Goal: Transaction & Acquisition: Obtain resource

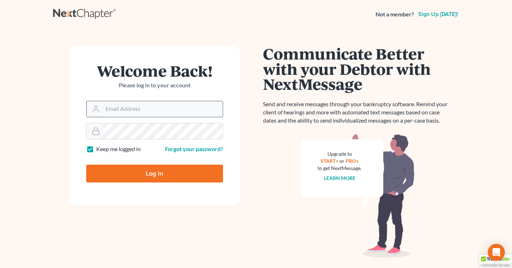
click at [143, 110] on input "Email Address" at bounding box center [163, 109] width 120 height 16
type input "[PERSON_NAME][EMAIL_ADDRESS][DOMAIN_NAME]"
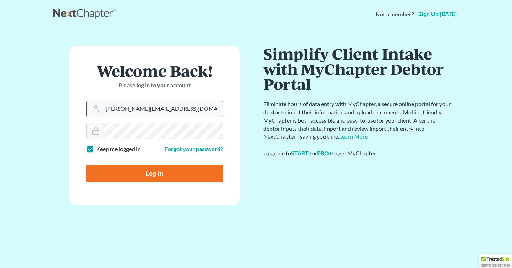
click at [86, 165] on input "Log In" at bounding box center [154, 174] width 137 height 18
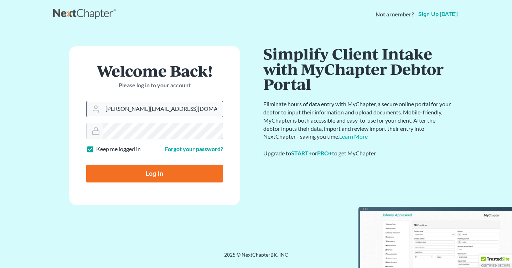
type input "Thinking..."
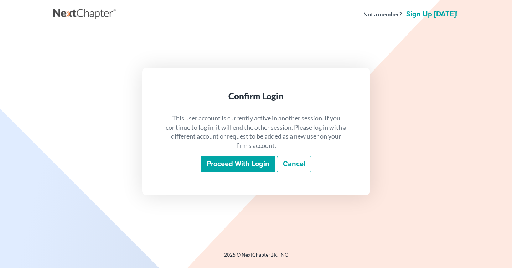
click at [247, 165] on input "Proceed with login" at bounding box center [238, 164] width 74 height 16
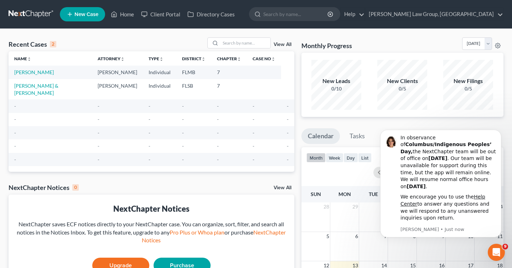
click at [91, 12] on span "New Case" at bounding box center [86, 14] width 24 height 5
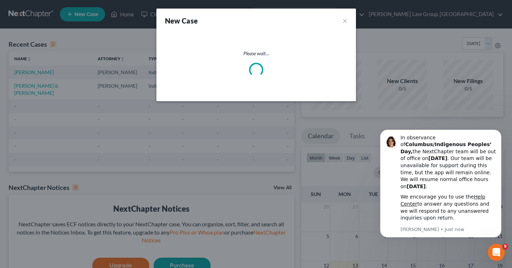
select select "17"
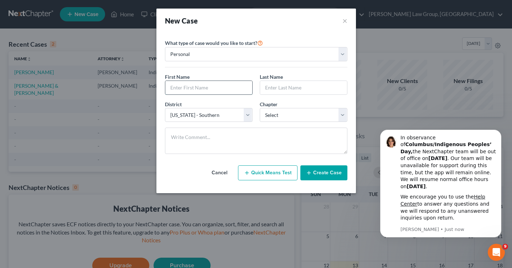
click at [208, 90] on input "text" at bounding box center [208, 88] width 87 height 14
drag, startPoint x: 201, startPoint y: 82, endPoint x: 117, endPoint y: 67, distance: 85.4
click at [119, 67] on div "New Case × Please select case type * Bankruptcy Bankruptcy What type of case wo…" at bounding box center [256, 134] width 512 height 268
type input "Kirstin"
type input "[PERSON_NAME]"
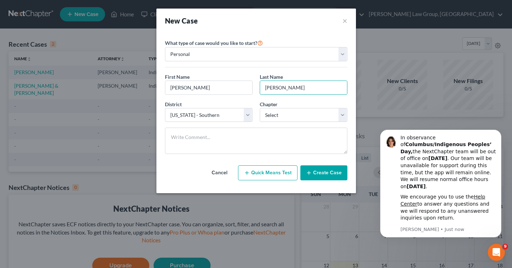
click at [244, 124] on div "District * Select Alabama - Middle Alabama - Northern Alabama - Southern Alaska…" at bounding box center [256, 114] width 190 height 27
click at [246, 116] on select "Select Alabama - Middle Alabama - Northern Alabama - Southern Alaska Arizona Ar…" at bounding box center [209, 115] width 88 height 14
select select "15"
click at [165, 108] on select "Select Alabama - Middle Alabama - Northern Alabama - Southern Alaska Arizona Ar…" at bounding box center [209, 115] width 88 height 14
click at [344, 118] on select "Select 7 11 12 13" at bounding box center [304, 115] width 88 height 14
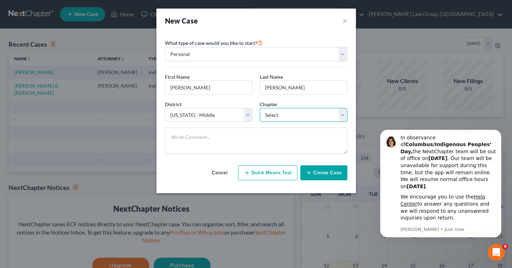
select select "3"
click at [260, 108] on select "Select 7 11 12 13" at bounding box center [304, 115] width 88 height 14
click at [325, 166] on button "Create Case" at bounding box center [323, 172] width 47 height 15
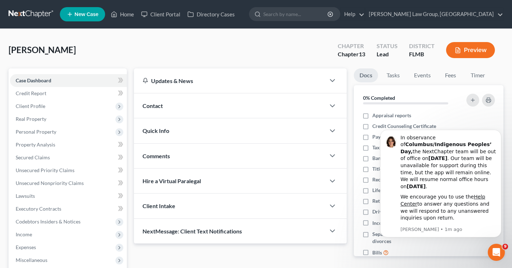
click at [160, 104] on span "Contact" at bounding box center [153, 105] width 20 height 7
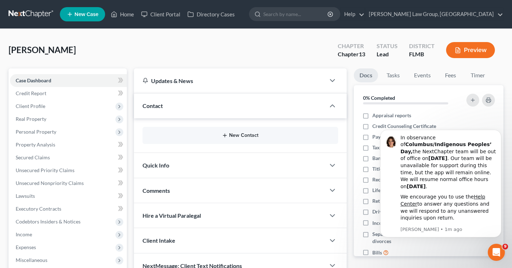
click at [244, 134] on button "New Contact" at bounding box center [240, 136] width 184 height 6
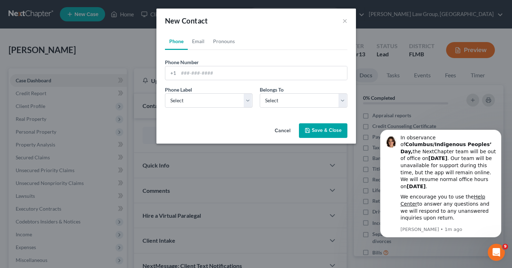
click at [279, 133] on button "Cancel" at bounding box center [282, 131] width 27 height 14
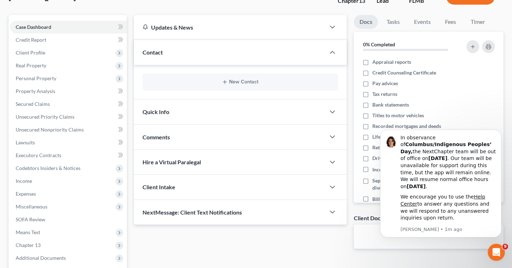
scroll to position [58, 0]
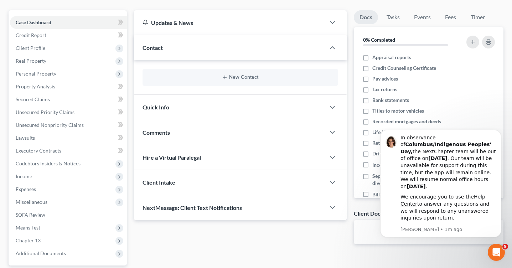
click at [174, 180] on span "Client Intake" at bounding box center [159, 182] width 33 height 7
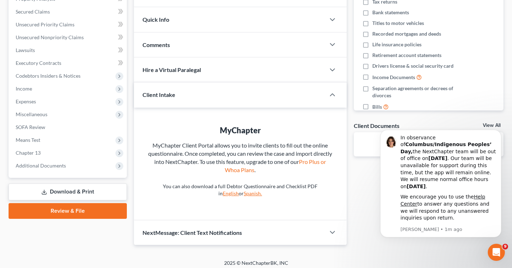
scroll to position [0, 0]
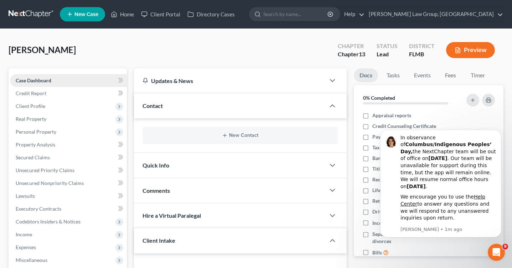
click at [46, 80] on span "Case Dashboard" at bounding box center [34, 80] width 36 height 6
click at [498, 134] on icon "Dismiss notification" at bounding box center [500, 132] width 4 height 4
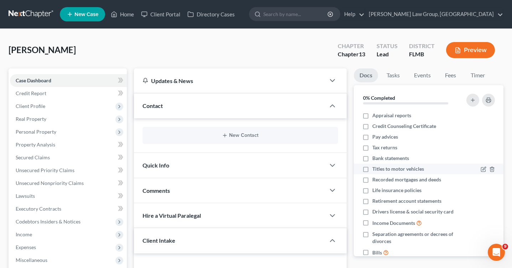
scroll to position [14, 0]
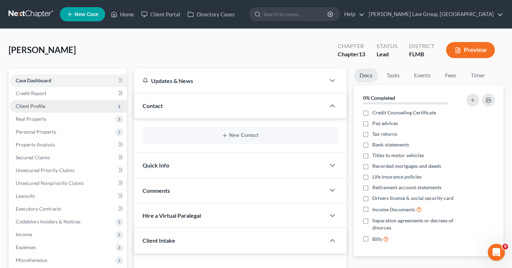
click at [51, 109] on span "Client Profile" at bounding box center [68, 106] width 117 height 13
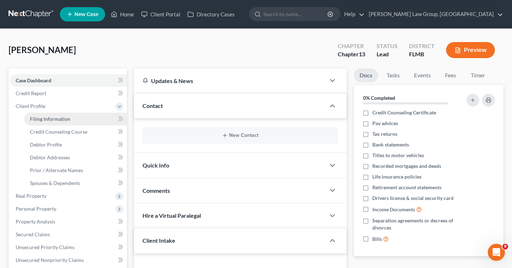
click at [53, 118] on span "Filing Information" at bounding box center [50, 119] width 40 height 6
select select "1"
select select "0"
select select "3"
select select "15"
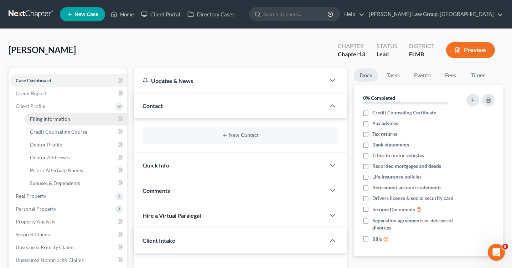
select select "9"
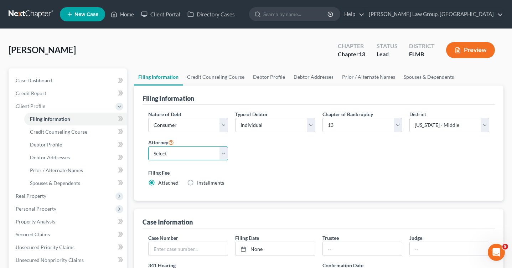
click at [225, 151] on select "Select Richard Carey - FLSB" at bounding box center [188, 154] width 80 height 14
select select
click at [148, 147] on select "Select Richard Carey - FLSB" at bounding box center [188, 154] width 80 height 14
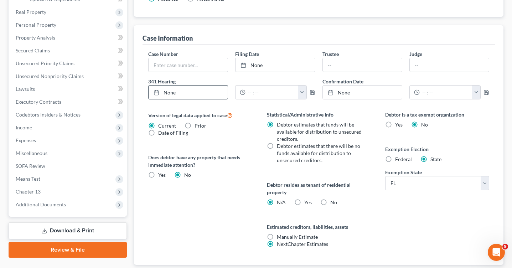
scroll to position [185, 0]
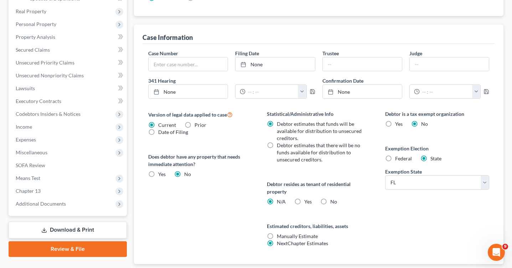
click at [395, 159] on label "Federal" at bounding box center [403, 158] width 17 height 7
click at [398, 159] on input "Federal" at bounding box center [400, 157] width 5 height 5
radio input "true"
click at [431, 157] on label "State" at bounding box center [436, 158] width 11 height 7
click at [433, 157] on input "State" at bounding box center [435, 157] width 5 height 5
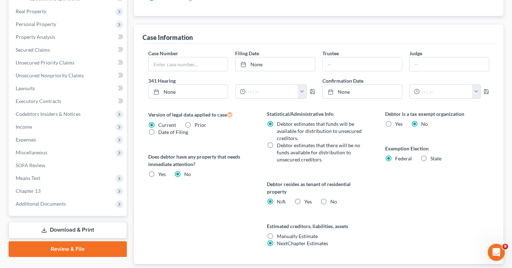
radio input "true"
radio input "false"
select select "9"
click at [330, 200] on label "No" at bounding box center [333, 201] width 7 height 7
click at [333, 200] on input "No" at bounding box center [335, 200] width 5 height 5
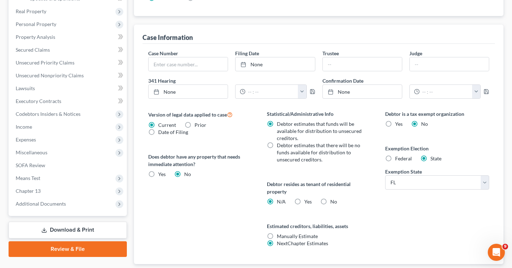
radio input "true"
radio input "false"
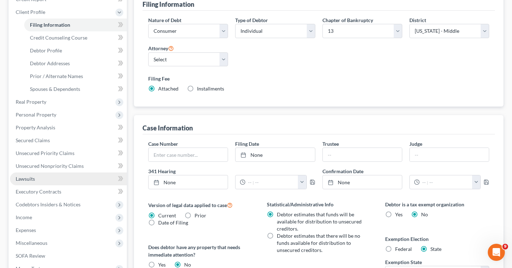
scroll to position [90, 0]
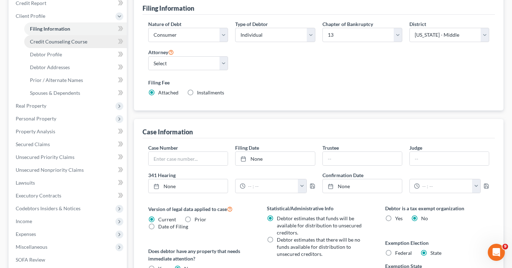
click at [64, 44] on span "Credit Counseling Course" at bounding box center [58, 41] width 57 height 6
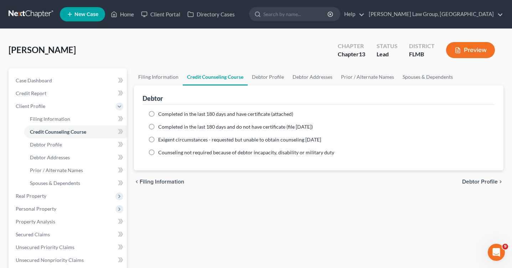
click at [158, 138] on label "Exigent circumstances - requested but unable to obtain counseling [DATE]" at bounding box center [239, 139] width 163 height 7
click at [161, 138] on input "Exigent circumstances - requested but unable to obtain counseling [DATE]" at bounding box center [163, 138] width 5 height 5
radio input "true"
click at [50, 144] on span "Debtor Profile" at bounding box center [46, 145] width 32 height 6
select select "0"
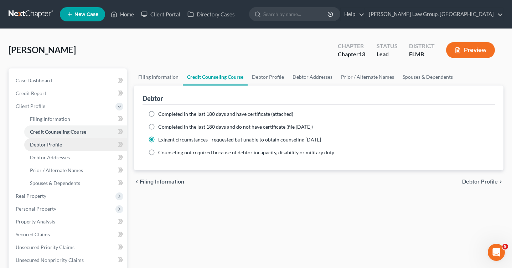
select select "0"
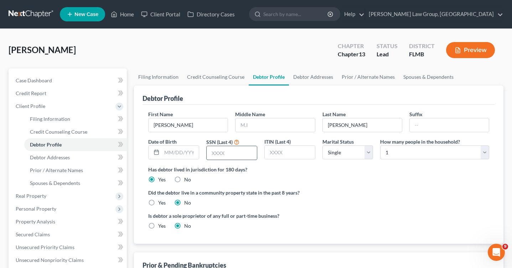
click at [219, 151] on input "text" at bounding box center [232, 153] width 50 height 14
type input "4297"
click at [314, 174] on div "Has debtor lived in jurisdiction for 180 days? Yes No Debtor must reside in jur…" at bounding box center [318, 174] width 341 height 17
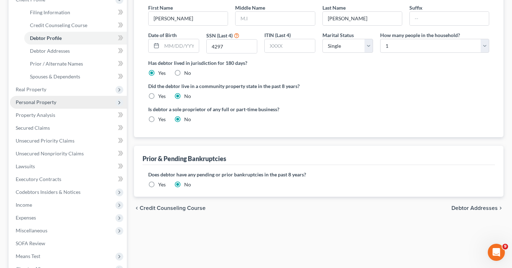
scroll to position [106, 0]
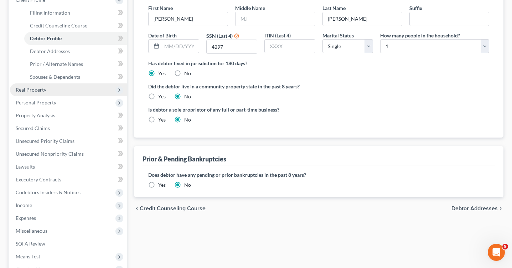
click at [49, 86] on span "Real Property" at bounding box center [68, 89] width 117 height 13
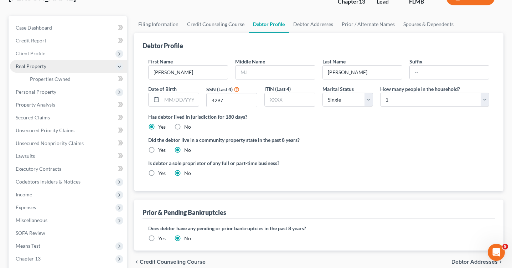
scroll to position [36, 0]
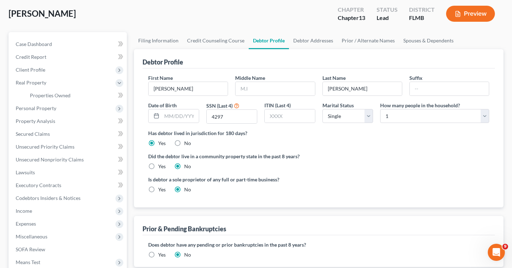
click at [151, 50] on div "Debtor Profile" at bounding box center [319, 58] width 353 height 19
click at [154, 43] on link "Filing Information" at bounding box center [158, 40] width 49 height 17
select select "1"
select select "0"
select select "3"
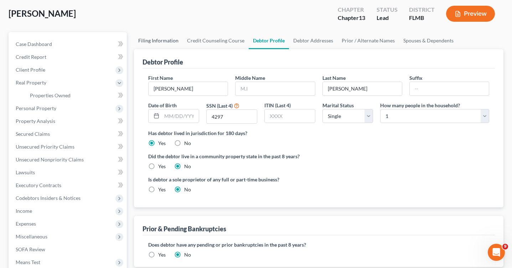
select select "15"
select select "0"
select select "9"
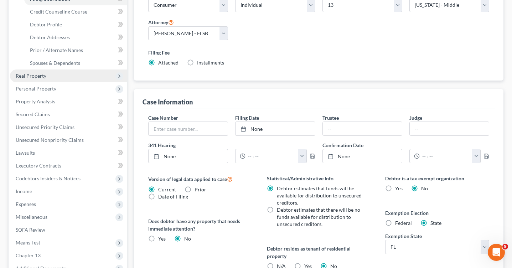
scroll to position [147, 0]
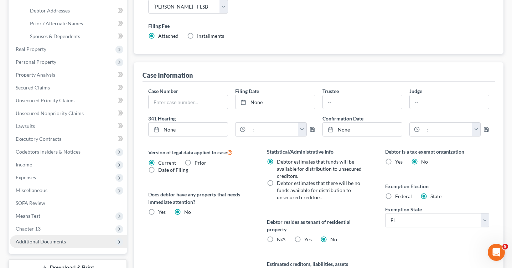
click at [37, 238] on span "Additional Documents" at bounding box center [41, 241] width 50 height 6
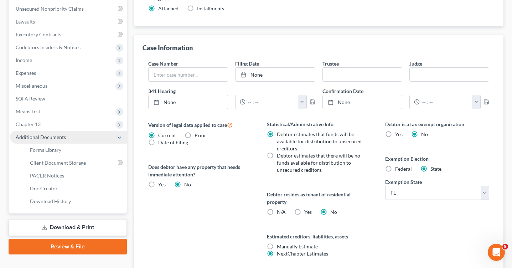
scroll to position [178, 0]
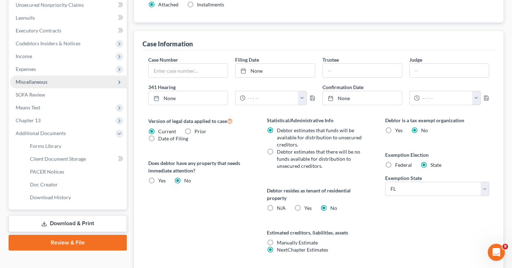
click at [42, 77] on span "Miscellaneous" at bounding box center [68, 82] width 117 height 13
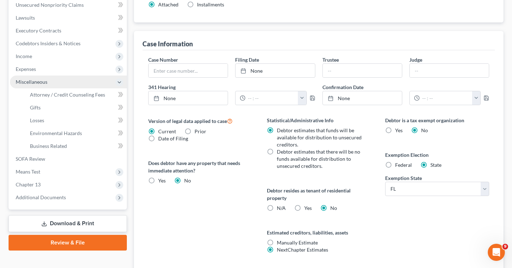
click at [42, 77] on span "Miscellaneous" at bounding box center [68, 82] width 117 height 13
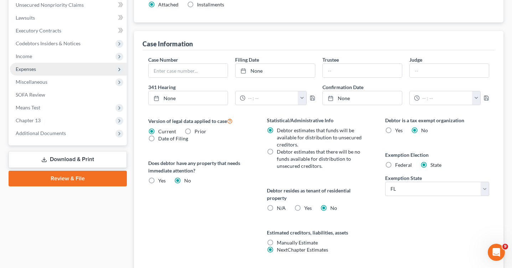
click at [37, 67] on span "Expenses" at bounding box center [68, 69] width 117 height 13
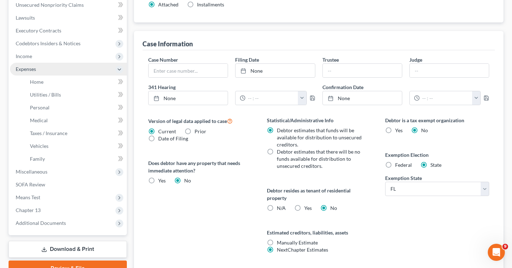
click at [37, 67] on span "Expenses" at bounding box center [68, 69] width 117 height 13
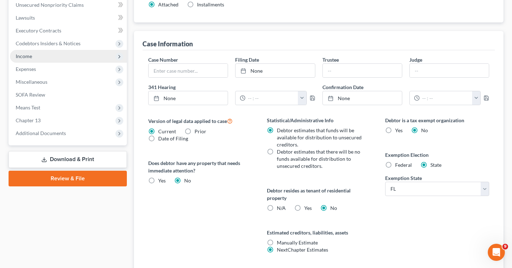
click at [34, 56] on span "Income" at bounding box center [68, 56] width 117 height 13
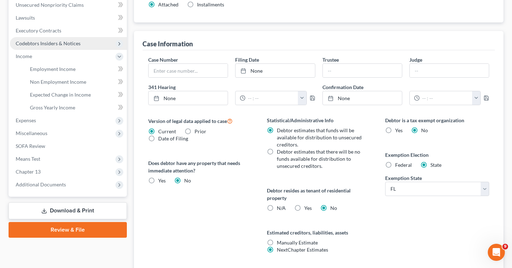
click at [36, 43] on span "Codebtors Insiders & Notices" at bounding box center [48, 43] width 65 height 6
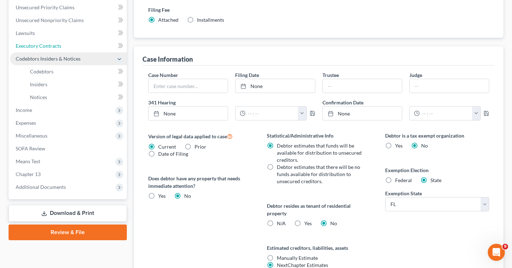
click at [36, 43] on span "Executory Contracts" at bounding box center [39, 46] width 46 height 6
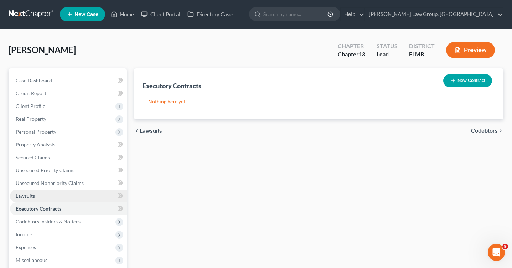
click at [32, 192] on link "Lawsuits" at bounding box center [68, 196] width 117 height 13
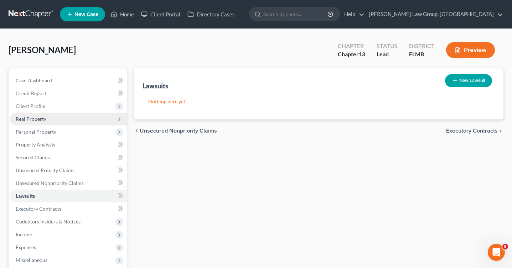
click at [46, 118] on span "Real Property" at bounding box center [68, 119] width 117 height 13
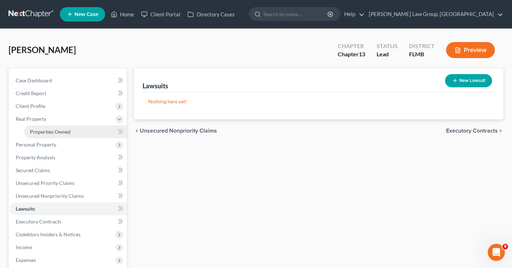
click at [84, 132] on link "Properties Owned" at bounding box center [75, 131] width 103 height 13
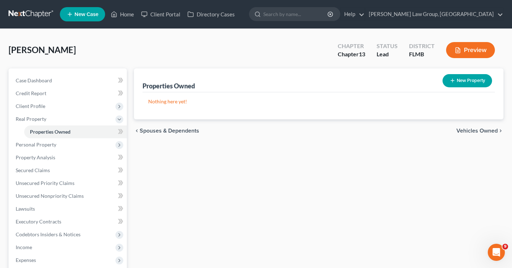
click at [467, 86] on button "New Property" at bounding box center [468, 80] width 50 height 13
select select "0"
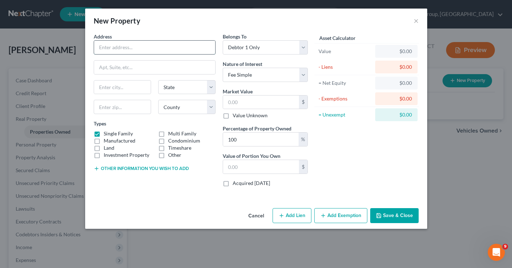
click at [108, 48] on input "text" at bounding box center [154, 48] width 121 height 14
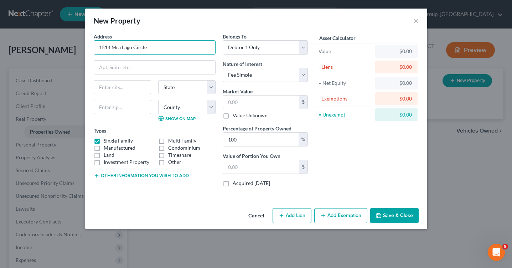
type input "1514 Mra Lago Circle"
click at [119, 86] on input "text" at bounding box center [122, 88] width 57 height 14
type input "Ruskin"
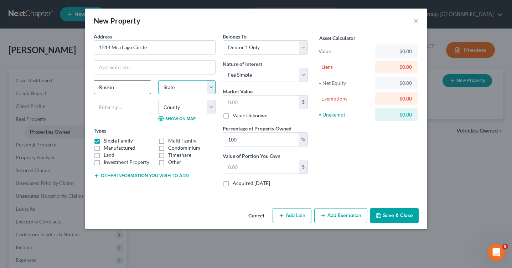
select select "9"
type input "33570"
click at [178, 128] on div "Types Single Family Multi Family Manufactured Condominium Land Timeshare Invest…" at bounding box center [155, 146] width 122 height 39
click at [210, 107] on select "County Alachua County Baker County Bay County Bradford County Brevard County Br…" at bounding box center [186, 107] width 57 height 14
select select "27"
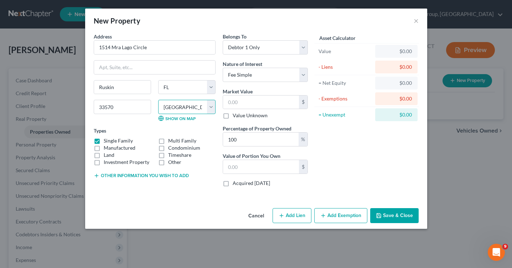
click at [158, 100] on select "County Alachua County Baker County Bay County Bradford County Brevard County Br…" at bounding box center [186, 107] width 57 height 14
click at [257, 103] on input "text" at bounding box center [261, 103] width 76 height 14
type input "5"
type input "5.00"
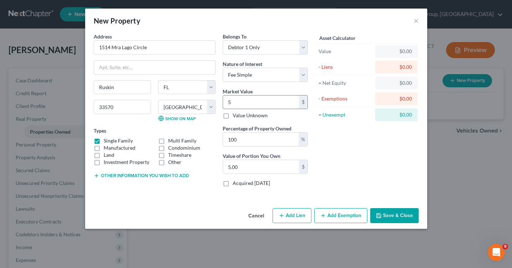
type input "50"
type input "50.00"
type input "500"
type input "500.00"
type input "5000"
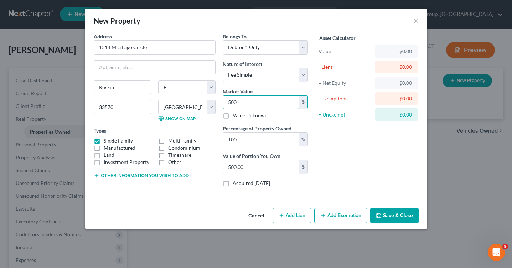
type input "5,000.00"
type input "5,0000"
type input "50,000.00"
type input "50,0000"
type input "500,000.00"
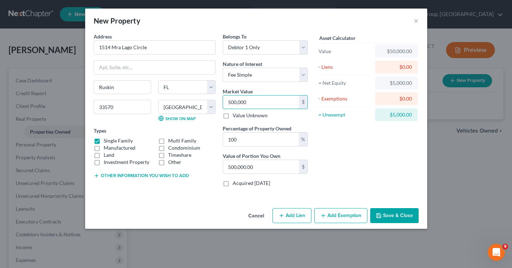
type input "500,000"
click at [332, 220] on button "Add Exemption" at bounding box center [340, 215] width 53 height 15
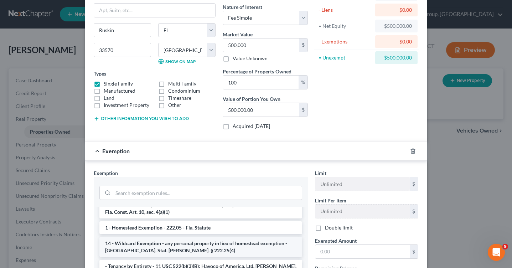
scroll to position [24, 0]
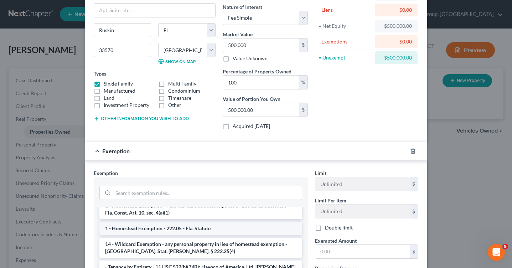
click at [219, 228] on li "1 - Homestead Exemption - 222.05 - Fla. Statute" at bounding box center [200, 228] width 203 height 13
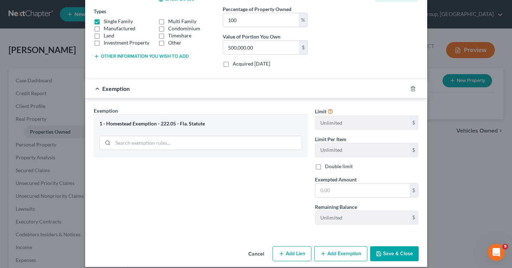
scroll to position [124, 0]
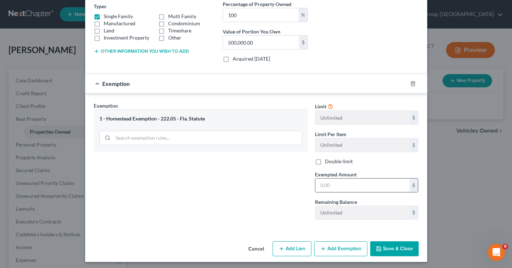
click at [360, 185] on input "text" at bounding box center [362, 186] width 94 height 14
type input "500,000"
click at [402, 248] on button "Save & Close" at bounding box center [394, 248] width 48 height 15
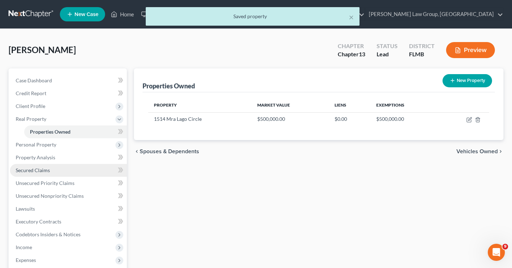
click at [65, 169] on link "Secured Claims" at bounding box center [68, 170] width 117 height 13
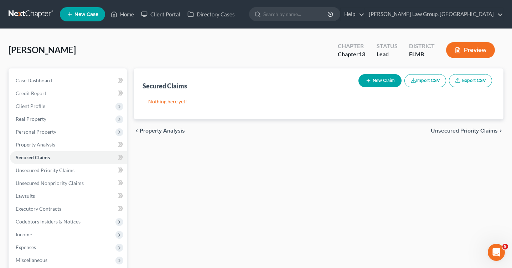
click at [384, 78] on button "New Claim" at bounding box center [380, 80] width 43 height 13
select select "0"
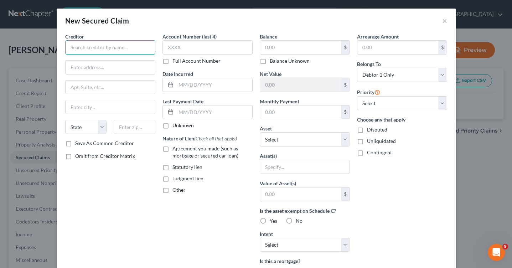
click at [115, 48] on input "text" at bounding box center [110, 47] width 90 height 14
type input "US Bank National assocation"
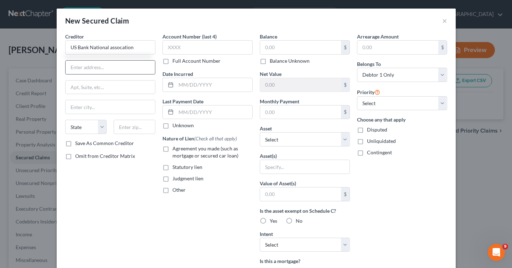
click at [97, 67] on input "text" at bounding box center [110, 68] width 89 height 14
paste input "6409 CONGRESS AVE STE 100 BOCA RATON, FL 33487"
drag, startPoint x: 96, startPoint y: 67, endPoint x: 127, endPoint y: 70, distance: 31.4
click at [127, 70] on input "6409 CONGRESS AVE STE 100 BOCA RATON, FL 33487" at bounding box center [110, 68] width 89 height 14
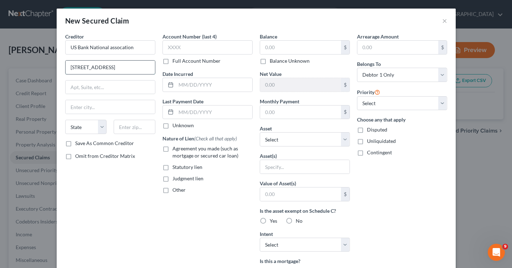
scroll to position [0, 12]
type input "6409 CONGRESS AVE STE 100 , FL 33487"
click at [76, 112] on input "text" at bounding box center [110, 107] width 89 height 14
paste input "BOCA RATON"
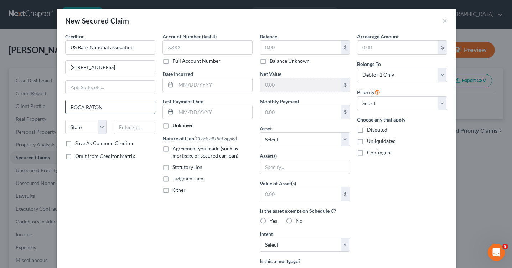
type input "BOCA RATON"
select select "9"
click at [129, 129] on input "text" at bounding box center [135, 127] width 42 height 14
click at [104, 85] on input "text" at bounding box center [110, 88] width 89 height 14
type input "Ste 100"
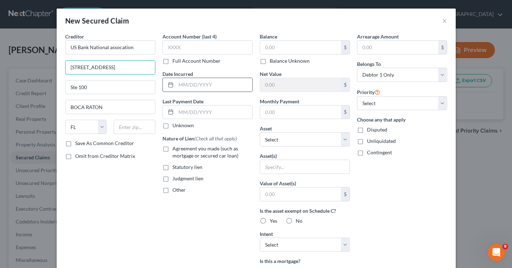
drag, startPoint x: 122, startPoint y: 66, endPoint x: 169, endPoint y: 78, distance: 48.8
click at [169, 78] on div "Creditor * US Bank National assocation 6409 CONGRESS AVE STE 100 , FL 33487 Ste…" at bounding box center [256, 192] width 389 height 318
drag, startPoint x: 120, startPoint y: 67, endPoint x: 192, endPoint y: 73, distance: 72.2
click at [192, 73] on div "Creditor * US Bank National assocation 6409 CONGRESS AVE STE 100 , FL 33487 Ste…" at bounding box center [256, 192] width 389 height 318
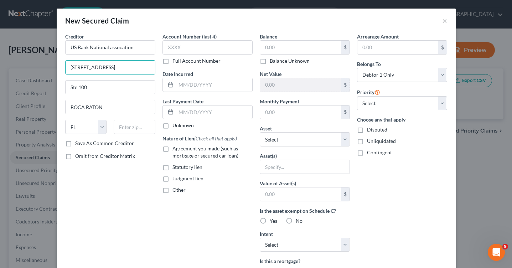
scroll to position [0, 0]
type input "6409 CONGRESS AVE"
click at [126, 133] on input "text" at bounding box center [135, 127] width 42 height 14
type input "33487"
click at [367, 46] on input "text" at bounding box center [398, 48] width 81 height 14
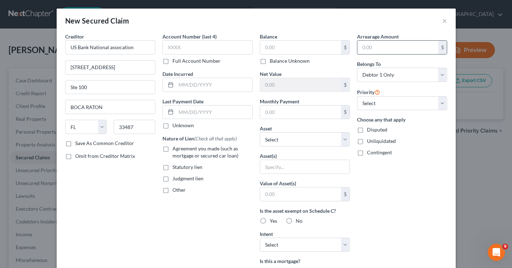
type input "Boca Raton"
click at [292, 47] on input "text" at bounding box center [300, 48] width 81 height 14
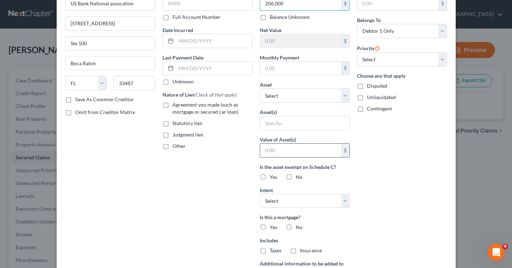
scroll to position [45, 0]
type input "206,000"
click at [345, 93] on select "Select Other Multiple Assets 1514 Mra Lago Circle - $500000.0" at bounding box center [305, 95] width 90 height 14
select select "2"
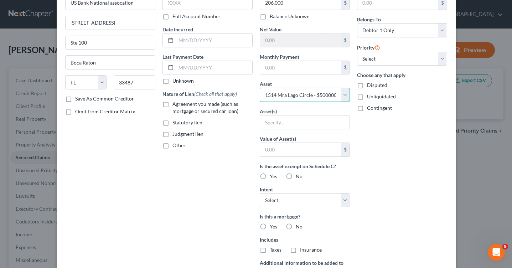
click at [260, 88] on select "Select Other Multiple Assets 1514 Mra Lago Circle - $500000.0" at bounding box center [305, 95] width 90 height 14
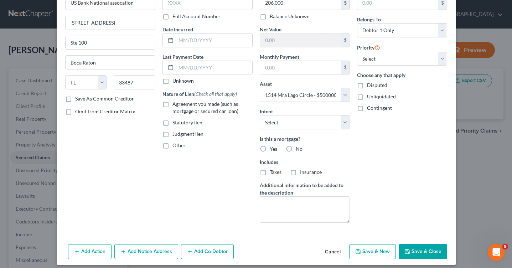
click at [411, 249] on button "Save & Close" at bounding box center [423, 251] width 48 height 15
select select
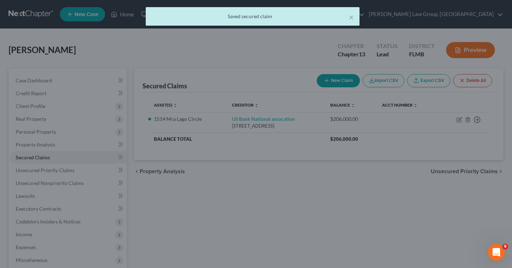
scroll to position [0, 0]
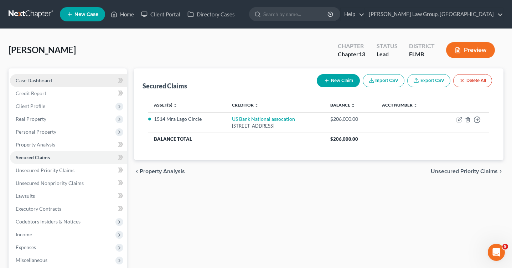
click at [41, 81] on span "Case Dashboard" at bounding box center [34, 80] width 36 height 6
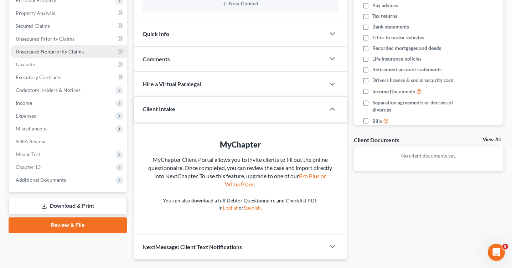
scroll to position [150, 0]
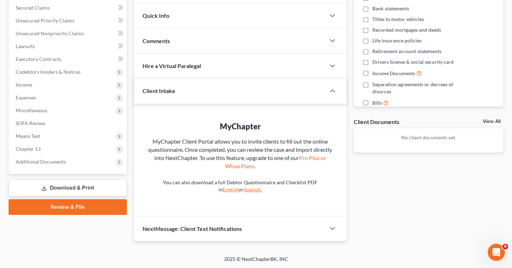
click at [51, 209] on link "Review & File" at bounding box center [68, 207] width 118 height 16
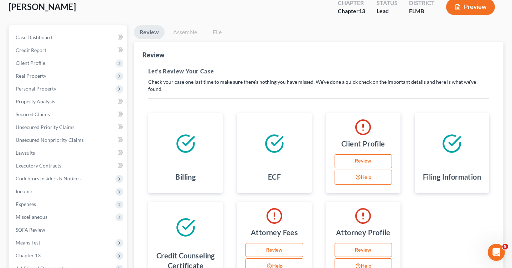
scroll to position [85, 0]
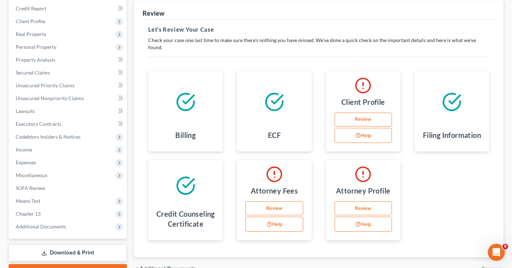
click at [356, 113] on link "Review" at bounding box center [363, 120] width 57 height 14
select select "0"
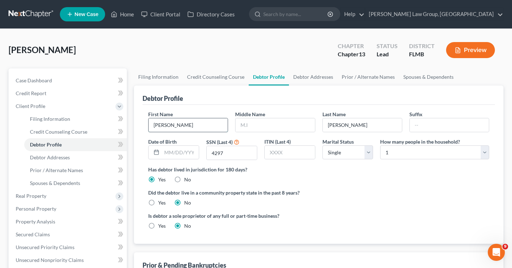
click at [176, 126] on input "Kirstin" at bounding box center [188, 125] width 79 height 14
type input "[PERSON_NAME]"
click at [461, 51] on button "Preview" at bounding box center [470, 50] width 49 height 16
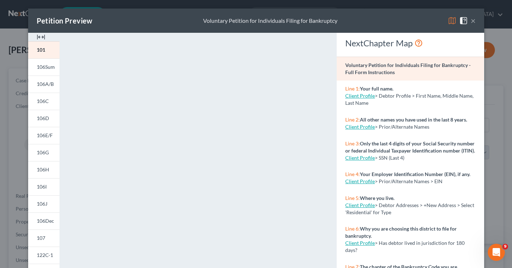
click at [360, 97] on link "Client Profile" at bounding box center [360, 96] width 30 height 6
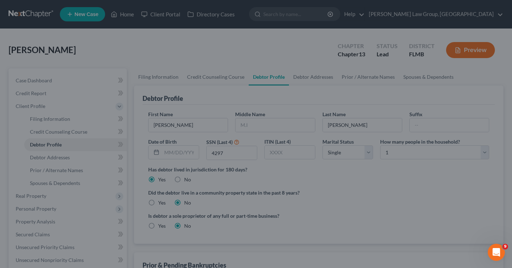
select select "0"
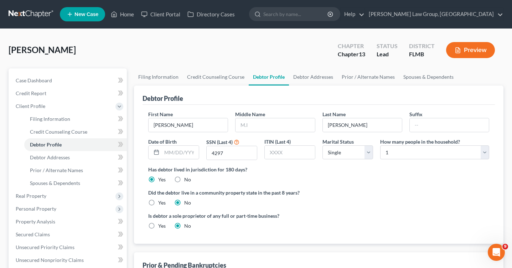
click at [456, 57] on button "Preview" at bounding box center [470, 50] width 49 height 16
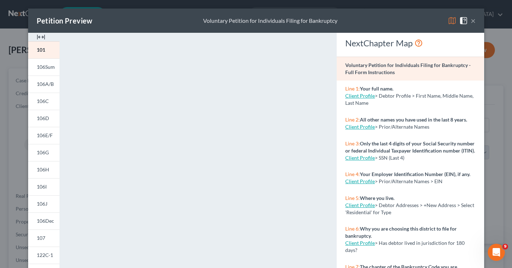
click at [355, 129] on link "Client Profile" at bounding box center [360, 127] width 30 height 6
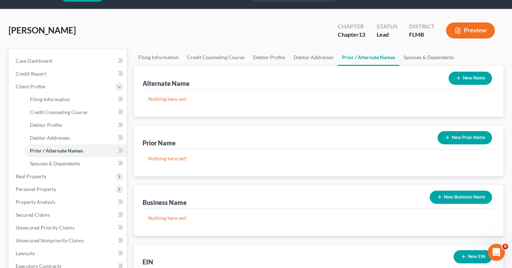
scroll to position [32, 0]
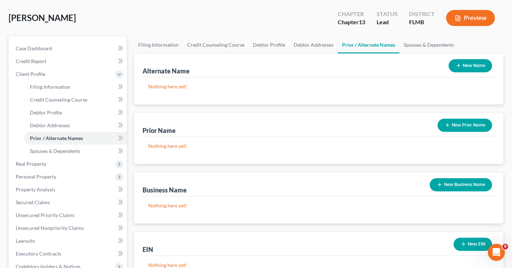
click at [465, 67] on button "New Name" at bounding box center [470, 65] width 43 height 13
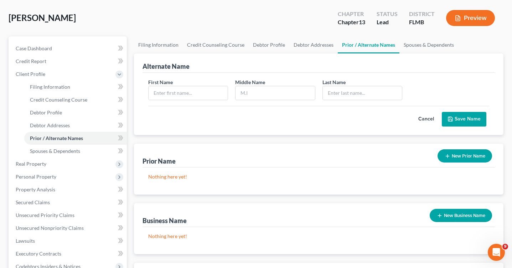
click at [431, 118] on button "Cancel" at bounding box center [426, 119] width 31 height 14
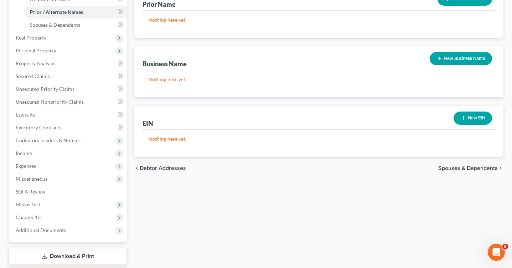
scroll to position [160, 0]
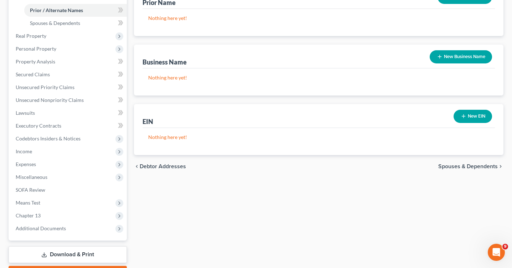
click at [472, 164] on span "Spouses & Dependents" at bounding box center [468, 167] width 60 height 6
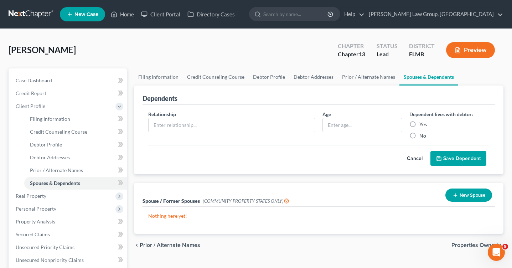
click at [417, 140] on div "Relationship * Age Dependent lives with debtor: Yes No" at bounding box center [319, 128] width 348 height 35
click at [420, 135] on label "No" at bounding box center [423, 135] width 7 height 7
click at [422, 135] on input "No" at bounding box center [424, 134] width 5 height 5
radio input "true"
click at [273, 126] on input "text" at bounding box center [232, 125] width 166 height 14
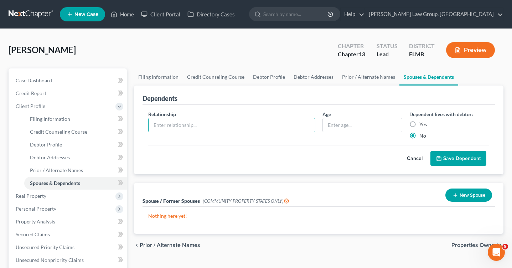
click at [452, 198] on button "New Spouse" at bounding box center [469, 195] width 47 height 13
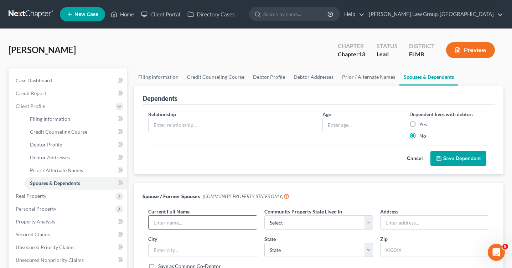
click at [184, 220] on input "text" at bounding box center [203, 223] width 108 height 14
paste input "Stephen Finelli"
type input "Stephen Finelli"
click at [312, 188] on div "Spouse / Former Spouses (COMMUNITY PROPERTY STATES ONLY)" at bounding box center [319, 192] width 353 height 19
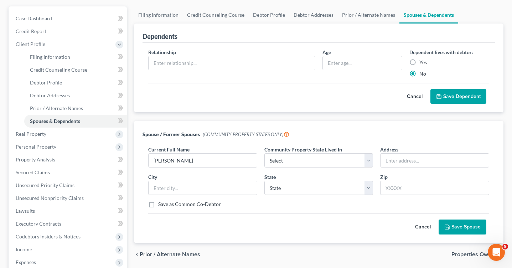
scroll to position [67, 0]
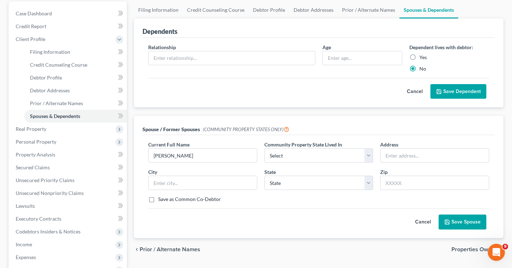
click at [208, 202] on label "Save as Common Co-Debtor" at bounding box center [189, 199] width 63 height 7
click at [166, 200] on input "Save as Common Co-Debtor" at bounding box center [163, 198] width 5 height 5
click at [448, 221] on icon "submit" at bounding box center [447, 222] width 6 height 6
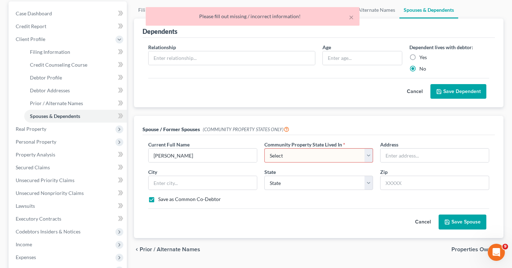
click at [308, 156] on select "Select AZ CA GU ID LA NV NM PR TX WA WI" at bounding box center [318, 155] width 109 height 14
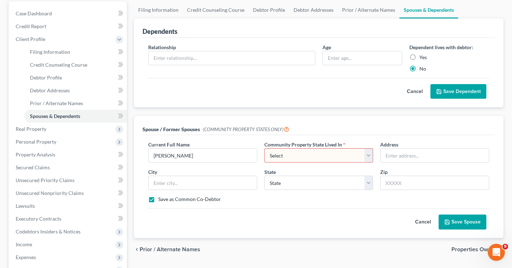
click at [183, 201] on label "Save as Common Co-Debtor" at bounding box center [189, 199] width 63 height 7
click at [166, 200] on input "Save as Common Co-Debtor" at bounding box center [163, 198] width 5 height 5
checkbox input "false"
click at [428, 220] on button "Cancel" at bounding box center [422, 222] width 31 height 14
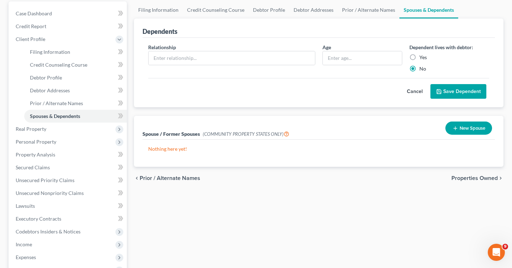
click at [462, 177] on span "Properties Owned" at bounding box center [475, 178] width 46 height 6
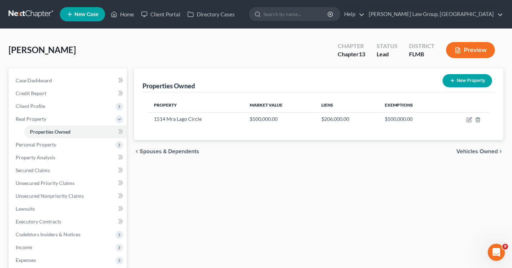
click at [468, 151] on span "Vehicles Owned" at bounding box center [477, 152] width 41 height 6
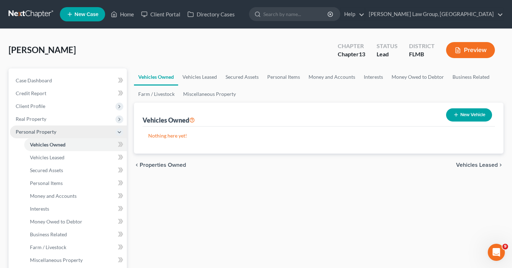
click at [53, 135] on span "Personal Property" at bounding box center [68, 131] width 117 height 13
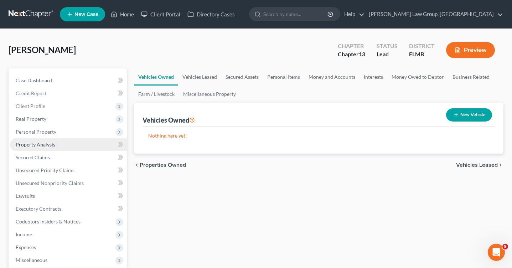
click at [51, 147] on span "Property Analysis" at bounding box center [36, 145] width 40 height 6
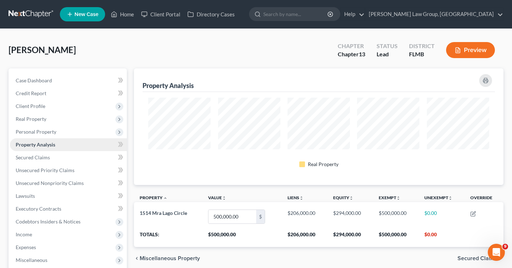
scroll to position [117, 369]
click at [57, 158] on link "Secured Claims" at bounding box center [68, 157] width 117 height 13
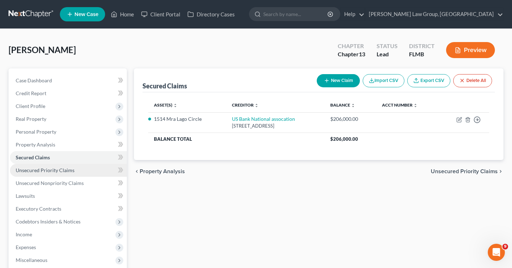
click at [67, 174] on link "Unsecured Priority Claims" at bounding box center [68, 170] width 117 height 13
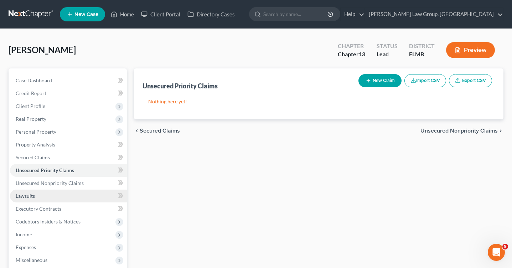
click at [59, 195] on link "Lawsuits" at bounding box center [68, 196] width 117 height 13
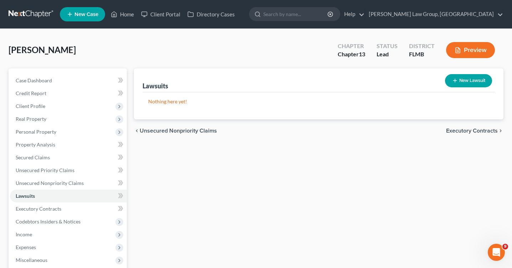
click at [471, 77] on button "New Lawsuit" at bounding box center [468, 80] width 47 height 13
select select "0"
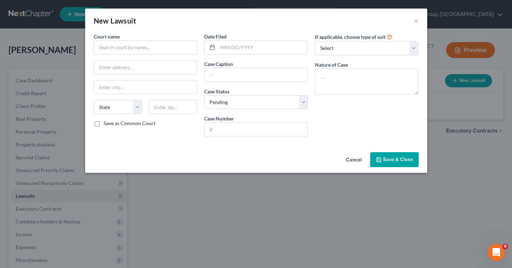
click at [355, 160] on button "Cancel" at bounding box center [353, 160] width 27 height 14
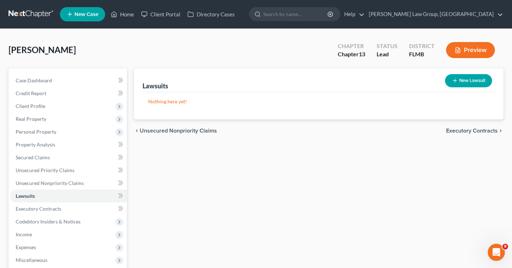
click at [463, 50] on button "Preview" at bounding box center [470, 50] width 49 height 16
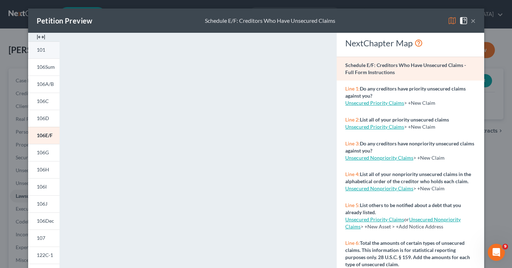
click at [45, 44] on link "101" at bounding box center [43, 49] width 31 height 17
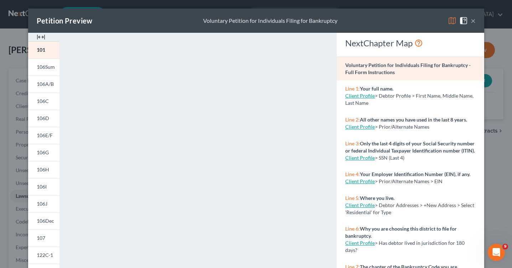
click at [355, 208] on link "Client Profile" at bounding box center [360, 205] width 30 height 6
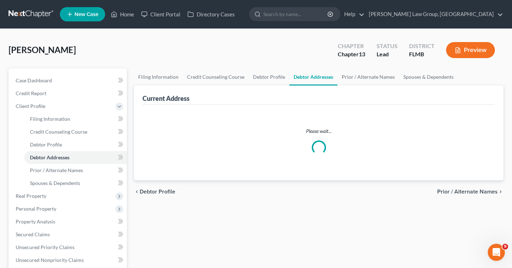
select select "0"
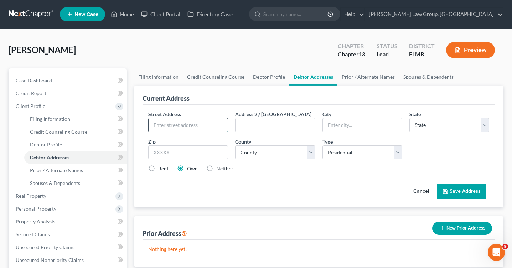
click at [192, 123] on input "text" at bounding box center [188, 125] width 79 height 14
type input "1514 Mira Lago Circle"
click at [327, 128] on input "text" at bounding box center [362, 125] width 79 height 14
type input "Ruskin"
select select "9"
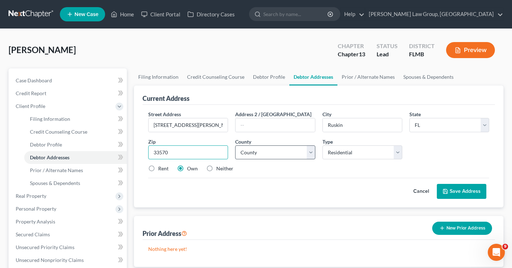
type input "33570"
click at [307, 152] on select "County Alachua County Baker County Bay County Bradford County Brevard County Br…" at bounding box center [275, 152] width 80 height 14
select select "27"
click at [235, 145] on select "County Alachua County Baker County Bay County Bradford County Brevard County Br…" at bounding box center [275, 152] width 80 height 14
click at [452, 190] on button "Save Address" at bounding box center [462, 191] width 50 height 15
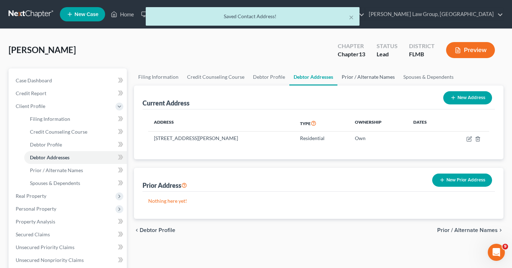
click at [357, 79] on link "Prior / Alternate Names" at bounding box center [369, 76] width 62 height 17
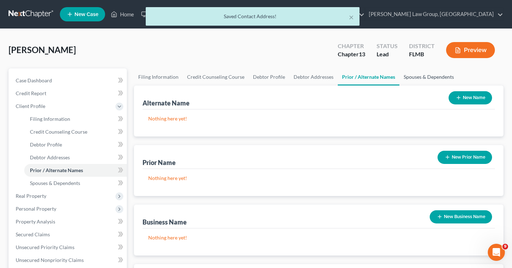
click at [401, 79] on link "Spouses & Dependents" at bounding box center [429, 76] width 59 height 17
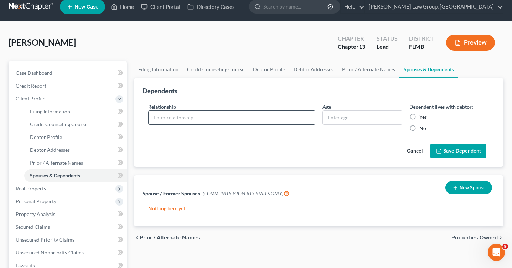
scroll to position [8, 0]
click at [225, 120] on input "text" at bounding box center [232, 118] width 166 height 14
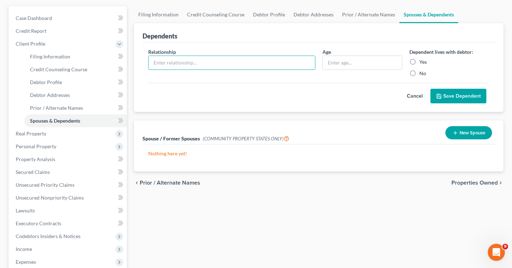
scroll to position [0, 0]
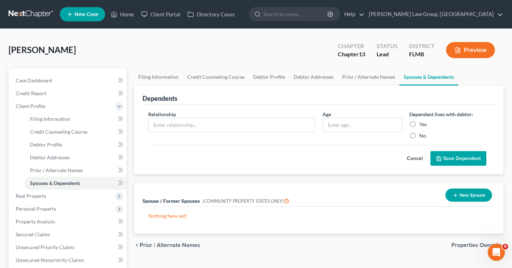
click at [468, 51] on button "Preview" at bounding box center [470, 50] width 49 height 16
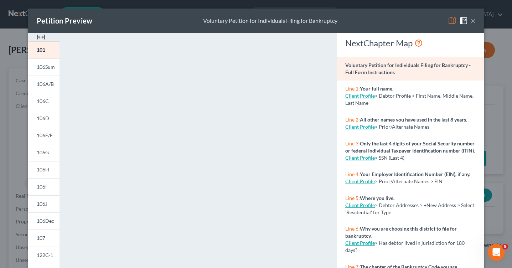
click at [474, 21] on button "×" at bounding box center [473, 20] width 5 height 9
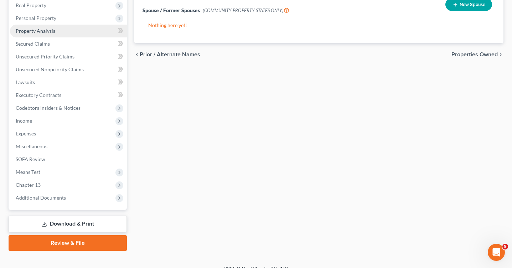
scroll to position [200, 0]
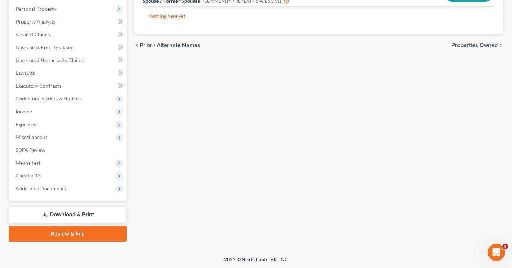
click at [61, 236] on link "Review & File" at bounding box center [68, 234] width 118 height 16
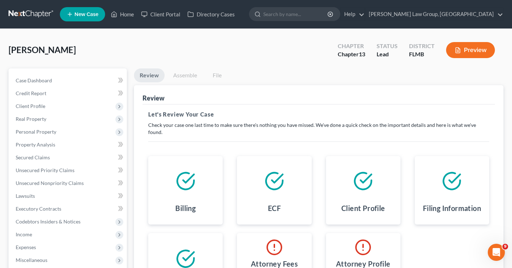
click at [190, 74] on link "Assemble" at bounding box center [185, 75] width 35 height 14
click at [215, 75] on link "File" at bounding box center [217, 75] width 23 height 14
click at [151, 77] on link "Review" at bounding box center [149, 75] width 31 height 14
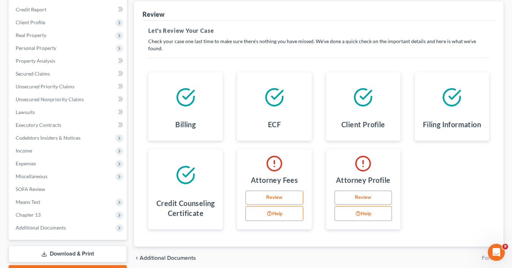
scroll to position [88, 0]
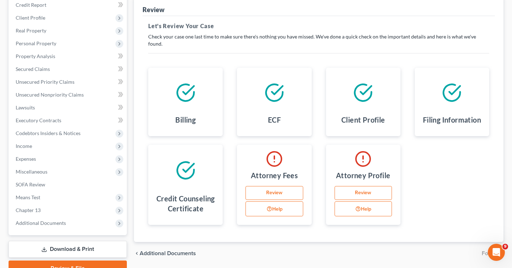
click at [281, 186] on link "Review" at bounding box center [274, 193] width 57 height 14
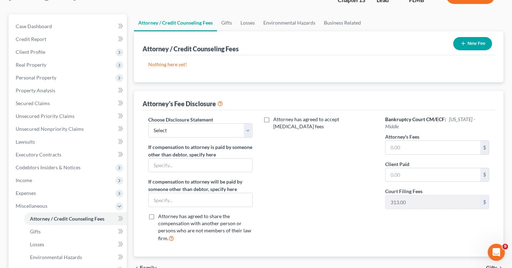
scroll to position [54, 0]
click at [475, 44] on button "New Fee" at bounding box center [472, 43] width 39 height 13
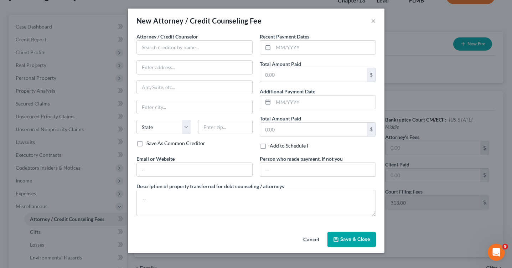
click at [307, 237] on button "Cancel" at bounding box center [311, 240] width 27 height 14
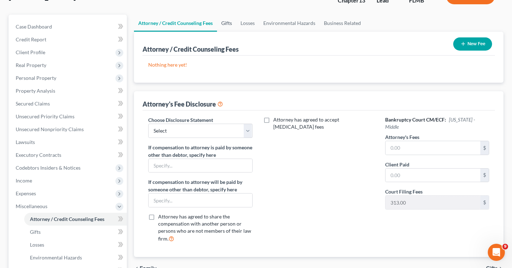
click at [226, 22] on link "Gifts" at bounding box center [226, 23] width 19 height 17
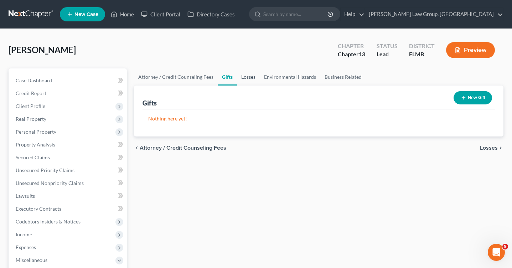
click at [245, 78] on link "Losses" at bounding box center [248, 76] width 23 height 17
click at [263, 79] on link "Environmental Hazards" at bounding box center [290, 76] width 61 height 17
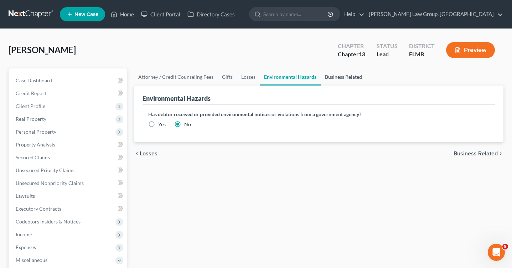
click at [332, 79] on link "Business Related" at bounding box center [344, 76] width 46 height 17
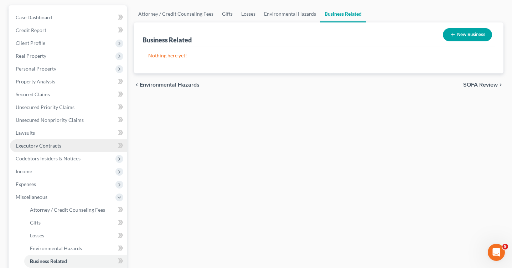
scroll to position [187, 0]
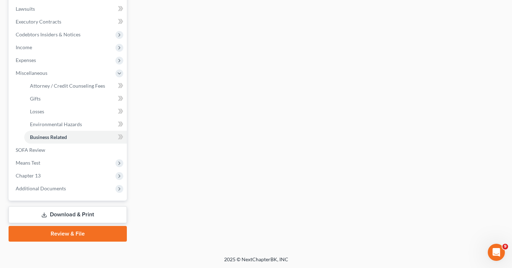
click at [74, 233] on link "Review & File" at bounding box center [68, 234] width 118 height 16
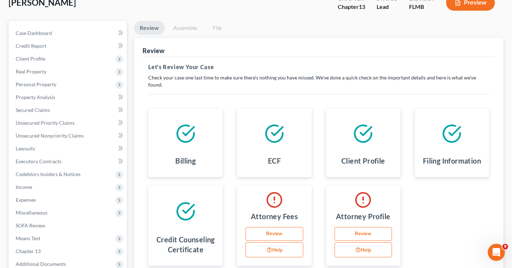
scroll to position [70, 0]
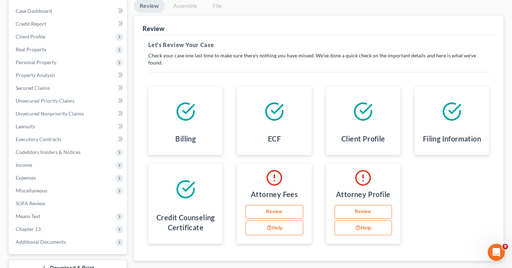
click at [368, 205] on link "Review" at bounding box center [363, 212] width 57 height 14
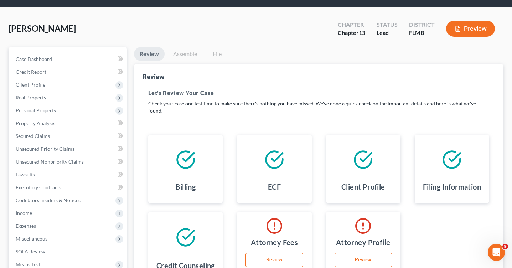
select select "9"
select select "17"
select select "attorney"
select select "0"
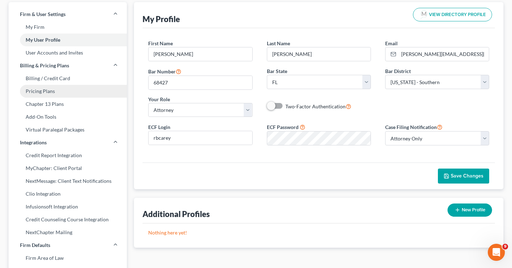
scroll to position [0, 0]
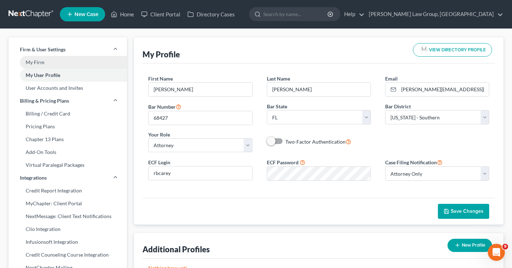
click at [49, 63] on link "My Firm" at bounding box center [68, 62] width 118 height 13
select select "17"
select select "24"
select select "9"
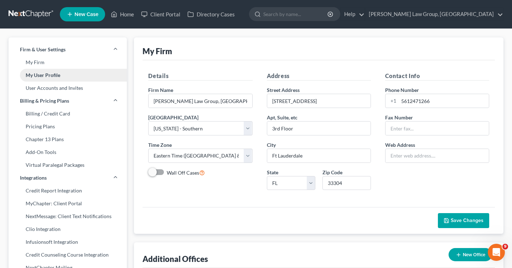
click at [52, 75] on link "My User Profile" at bounding box center [68, 75] width 118 height 13
select select "9"
select select "17"
select select "attorney"
select select "0"
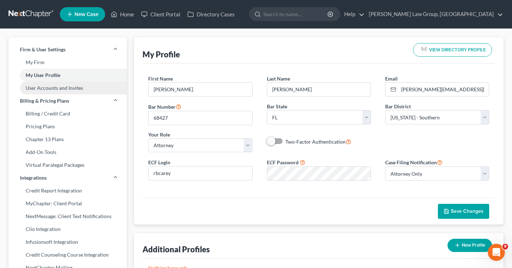
click at [51, 90] on link "User Accounts and Invites" at bounding box center [68, 88] width 118 height 13
select select "0"
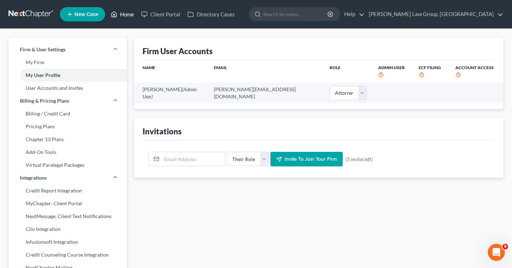
click at [123, 10] on link "Home" at bounding box center [122, 14] width 30 height 13
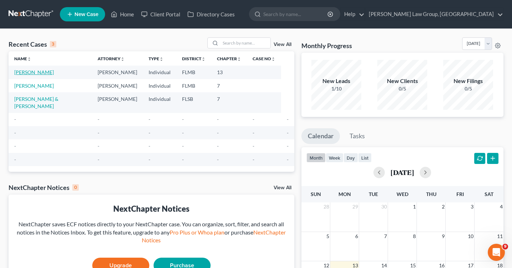
click at [36, 74] on link "[PERSON_NAME]" at bounding box center [34, 72] width 40 height 6
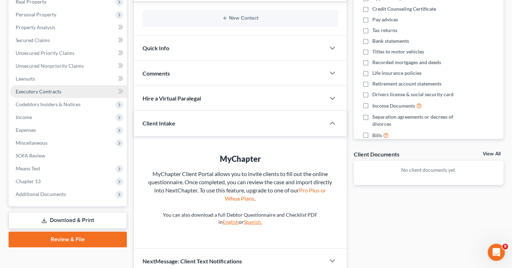
scroll to position [150, 0]
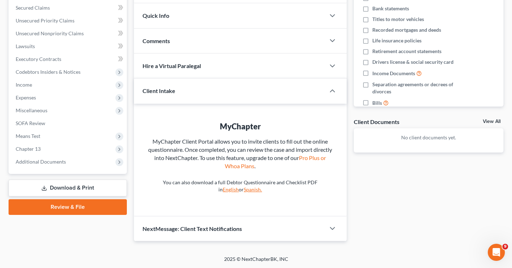
click at [76, 189] on link "Download & Print" at bounding box center [68, 188] width 118 height 17
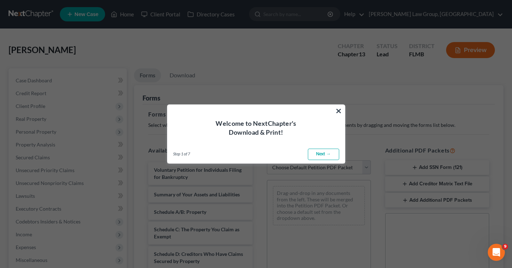
click at [319, 156] on link "Next →" at bounding box center [323, 154] width 31 height 11
select select "0"
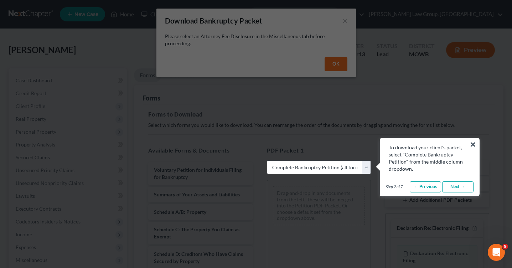
click at [454, 185] on link "Next →" at bounding box center [457, 186] width 31 height 11
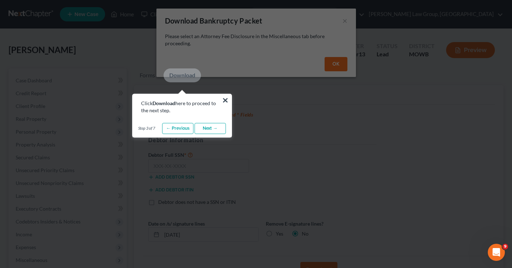
click at [209, 124] on link "Next →" at bounding box center [210, 128] width 31 height 11
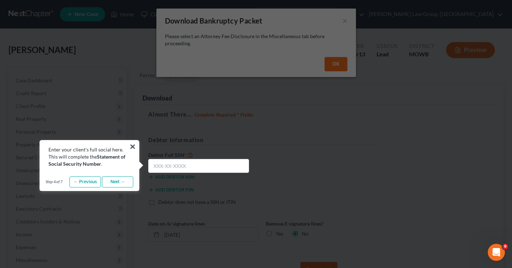
click at [118, 178] on link "Next →" at bounding box center [117, 181] width 31 height 11
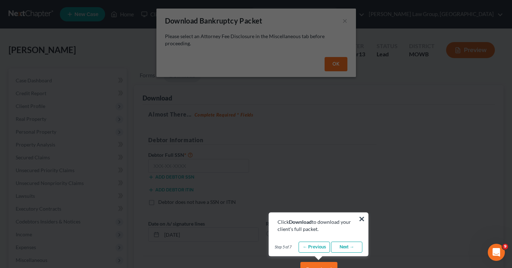
click at [347, 246] on link "Next →" at bounding box center [346, 247] width 31 height 11
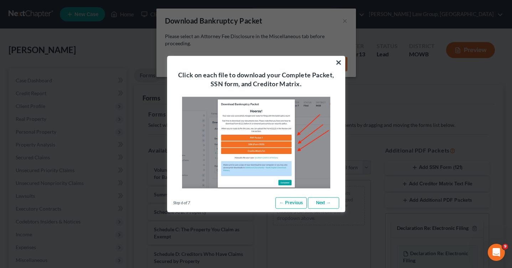
click at [322, 200] on link "Next →" at bounding box center [323, 202] width 31 height 11
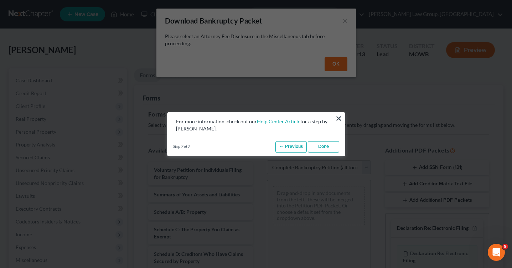
click at [320, 147] on link "Done" at bounding box center [323, 146] width 31 height 11
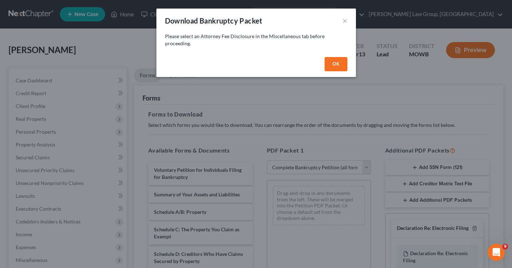
click at [336, 59] on button "OK" at bounding box center [336, 64] width 23 height 14
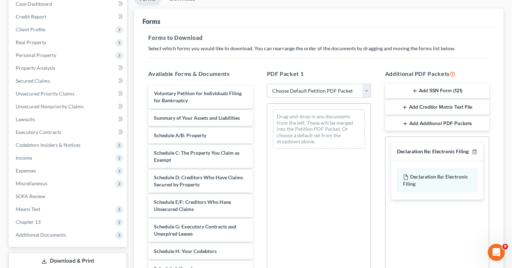
scroll to position [85, 0]
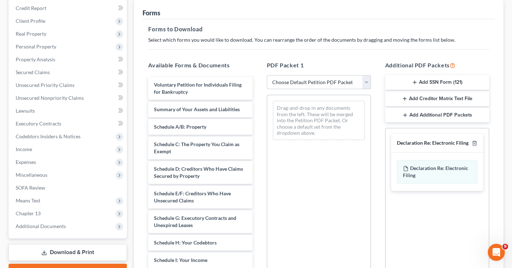
click at [364, 81] on select "Choose Default Petition PDF Packet Complete Bankruptcy Petition (all forms and …" at bounding box center [319, 82] width 104 height 14
select select "1"
click at [267, 75] on select "Choose Default Petition PDF Packet Complete Bankruptcy Petition (all forms and …" at bounding box center [319, 82] width 104 height 14
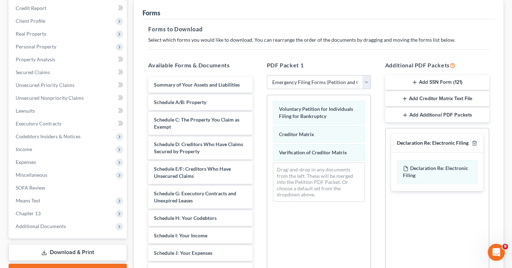
click at [448, 81] on button "Add SSN Form (121)" at bounding box center [437, 82] width 104 height 15
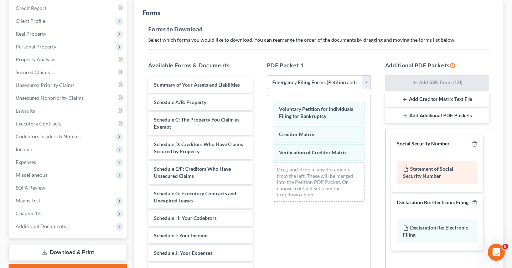
click at [428, 174] on div "Statement of Social Security Number" at bounding box center [437, 173] width 81 height 24
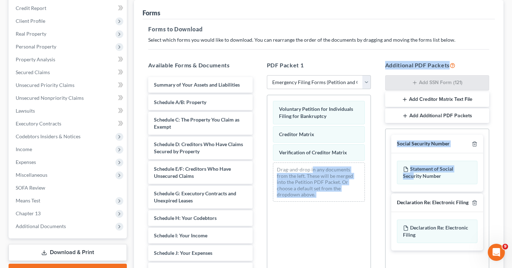
drag, startPoint x: 413, startPoint y: 175, endPoint x: 313, endPoint y: 168, distance: 101.1
click at [313, 168] on div "Available Forms & Documents Summary of Your Assets and Liabilities Schedule A/B…" at bounding box center [318, 176] width 355 height 242
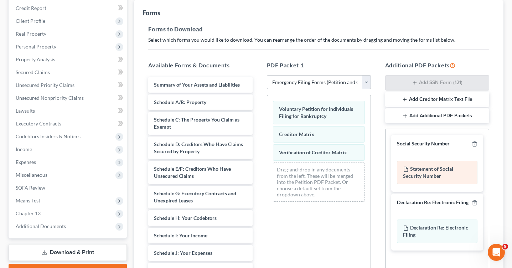
click at [472, 181] on div "Statement of Social Security Number" at bounding box center [437, 173] width 81 height 24
drag, startPoint x: 428, startPoint y: 136, endPoint x: 396, endPoint y: 145, distance: 33.5
click at [395, 146] on div "Social Security Number" at bounding box center [437, 144] width 92 height 19
click at [420, 146] on div "Social Security Number" at bounding box center [423, 143] width 53 height 7
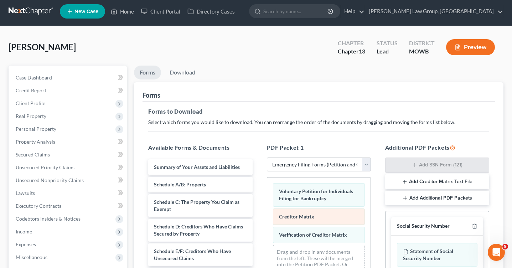
scroll to position [1, 0]
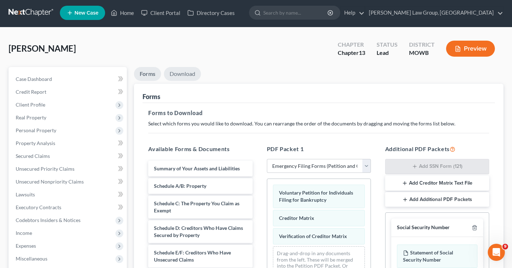
click at [183, 70] on link "Download" at bounding box center [182, 74] width 37 height 14
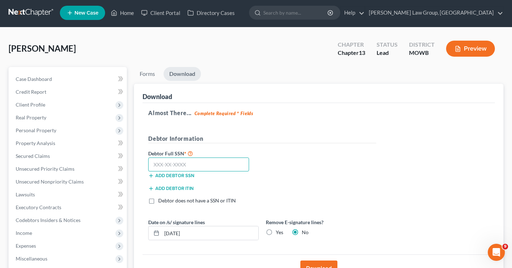
click at [173, 161] on input "text" at bounding box center [198, 165] width 101 height 14
click at [276, 234] on label "Yes" at bounding box center [279, 232] width 7 height 7
click at [279, 233] on input "Yes" at bounding box center [281, 231] width 5 height 5
radio input "true"
radio input "false"
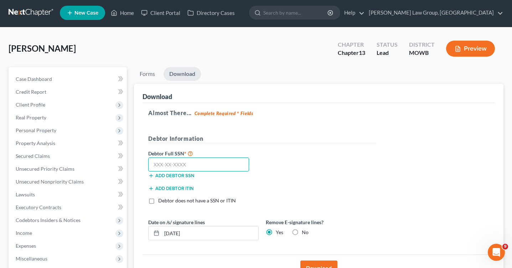
click at [202, 165] on input "text" at bounding box center [198, 165] width 101 height 14
paste input "141-62-4297"
type input "141-62-4297"
click at [250, 186] on div "Add debtor ITIN" at bounding box center [204, 187] width 118 height 7
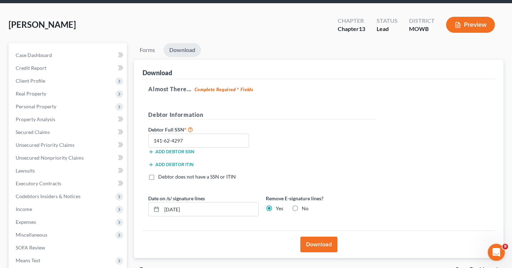
scroll to position [27, 0]
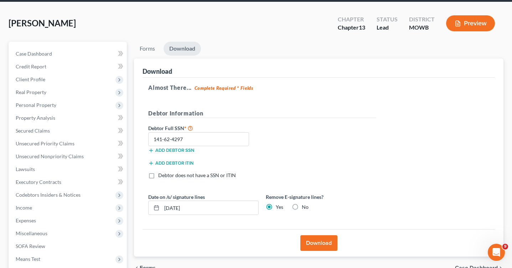
click at [184, 149] on button "Add debtor SSN" at bounding box center [171, 151] width 46 height 6
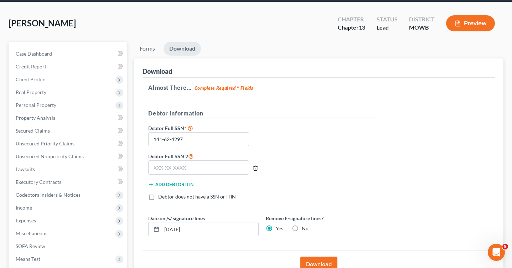
click at [255, 167] on icon "button" at bounding box center [256, 168] width 6 height 6
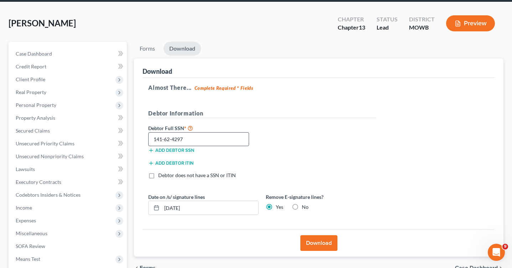
scroll to position [123, 0]
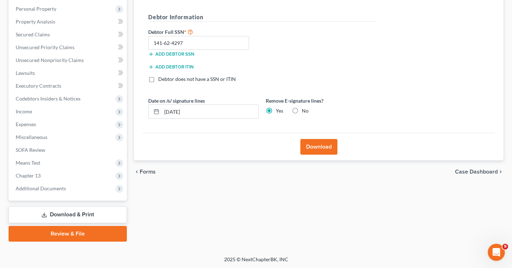
click at [149, 170] on span "Forms" at bounding box center [148, 172] width 16 height 6
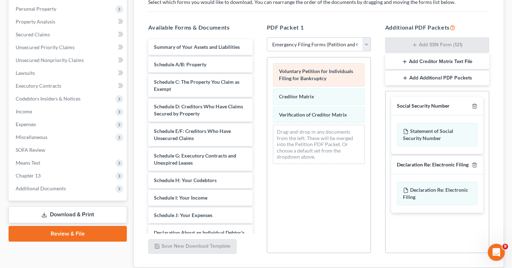
scroll to position [172, 0]
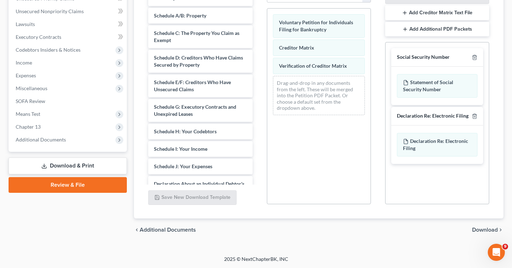
click at [483, 229] on span "Download" at bounding box center [485, 230] width 26 height 6
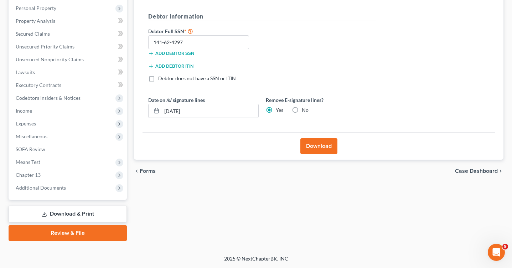
scroll to position [123, 0]
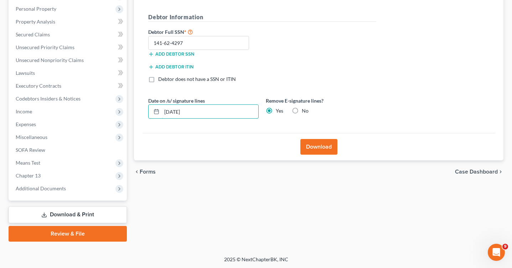
drag, startPoint x: 224, startPoint y: 113, endPoint x: 159, endPoint y: 97, distance: 66.9
click at [159, 97] on div "Date on /s/ signature lines 10/13/2025" at bounding box center [204, 108] width 118 height 22
type input "]"
click at [181, 137] on div "Download" at bounding box center [319, 146] width 353 height 27
click at [329, 148] on button "Download" at bounding box center [318, 147] width 37 height 16
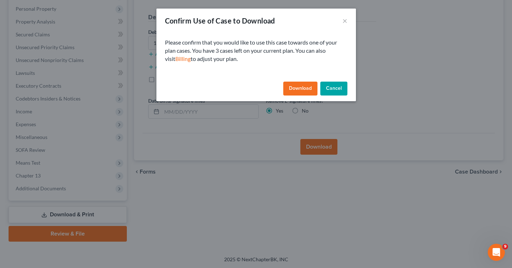
click at [299, 85] on button "Download" at bounding box center [300, 89] width 34 height 14
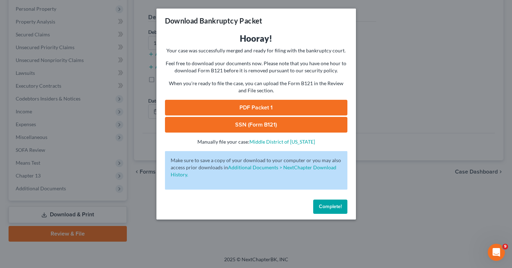
click at [260, 109] on link "PDF Packet 1" at bounding box center [256, 108] width 183 height 16
click at [259, 128] on link "SSN (Form B121)" at bounding box center [256, 125] width 183 height 16
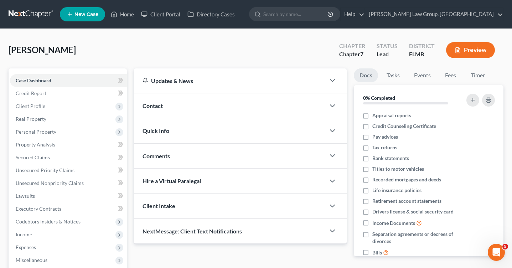
click at [30, 17] on link at bounding box center [32, 14] width 46 height 13
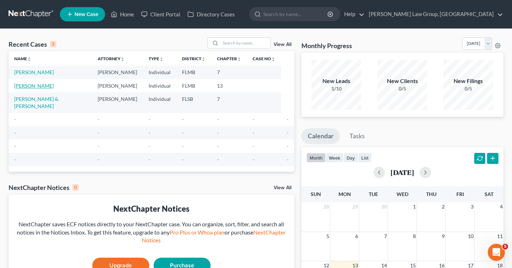
click at [41, 86] on link "[PERSON_NAME]" at bounding box center [34, 86] width 40 height 6
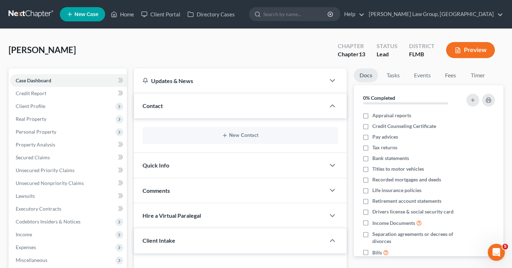
click at [175, 142] on div "New Contact" at bounding box center [240, 135] width 195 height 17
click at [172, 168] on div "Quick Info" at bounding box center [229, 165] width 191 height 25
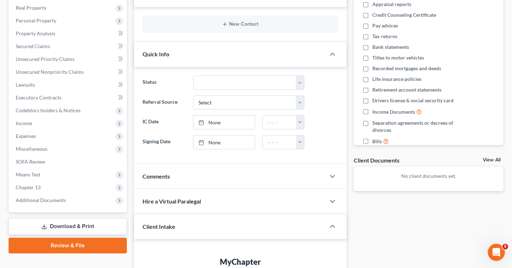
scroll to position [137, 0]
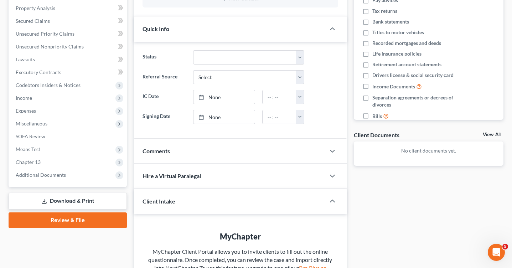
click at [174, 154] on div "Comments" at bounding box center [229, 151] width 191 height 25
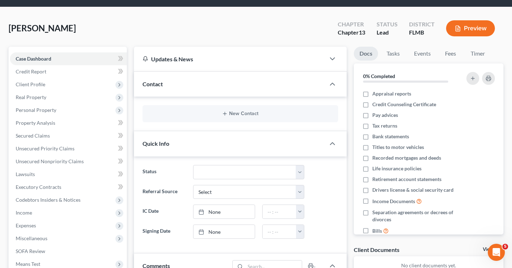
scroll to position [0, 0]
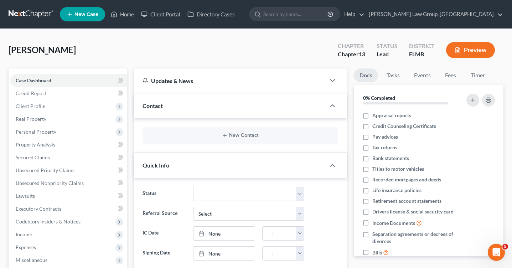
click at [321, 103] on div "Contact" at bounding box center [229, 105] width 191 height 25
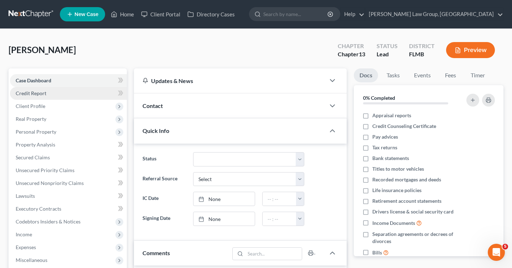
click at [38, 92] on span "Credit Report" at bounding box center [31, 93] width 31 height 6
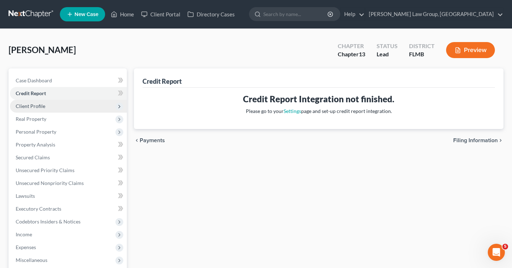
click at [36, 108] on span "Client Profile" at bounding box center [31, 106] width 30 height 6
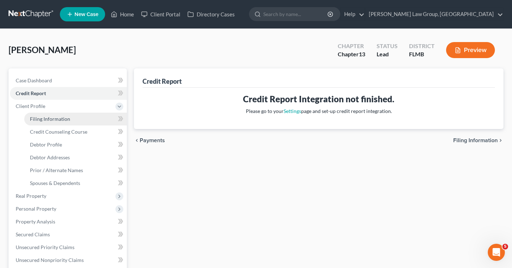
click at [71, 118] on link "Filing Information" at bounding box center [75, 119] width 103 height 13
select select "1"
select select "0"
select select "3"
select select "9"
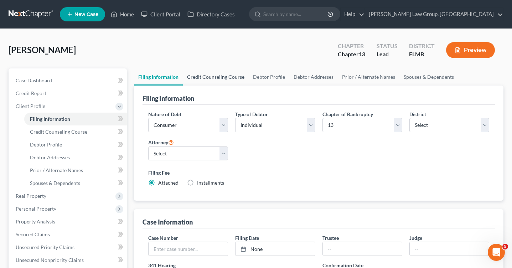
click at [201, 76] on link "Credit Counseling Course" at bounding box center [216, 76] width 66 height 17
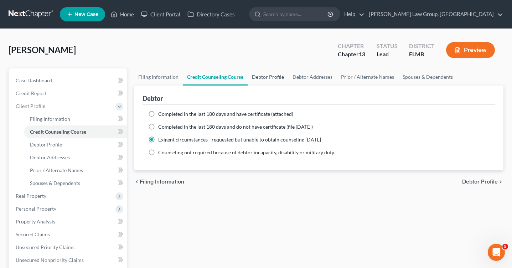
click at [258, 75] on link "Debtor Profile" at bounding box center [268, 76] width 41 height 17
select select "0"
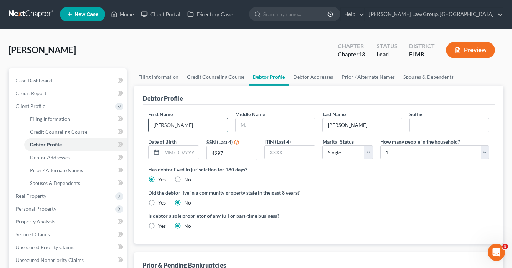
click at [168, 125] on input "[PERSON_NAME]" at bounding box center [188, 125] width 79 height 14
type input "Berit"
click at [340, 125] on input "[PERSON_NAME]" at bounding box center [362, 125] width 79 height 14
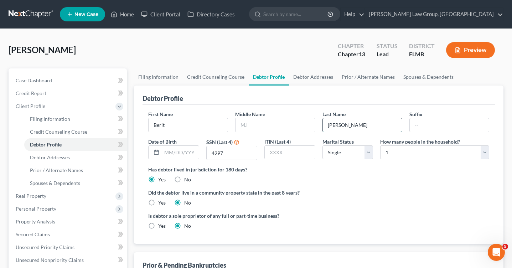
paste input "[PERSON_NAME]"
type input "[PERSON_NAME]"
click at [307, 78] on link "Debtor Addresses" at bounding box center [313, 76] width 48 height 17
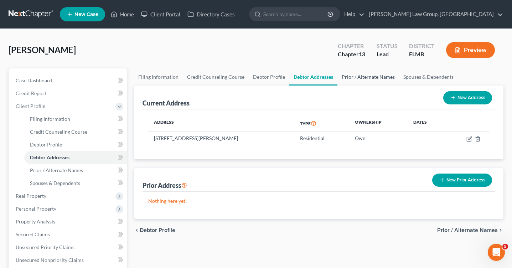
click at [343, 74] on link "Prior / Alternate Names" at bounding box center [369, 76] width 62 height 17
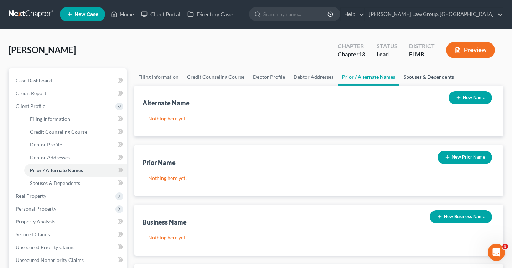
click at [413, 79] on link "Spouses & Dependents" at bounding box center [429, 76] width 59 height 17
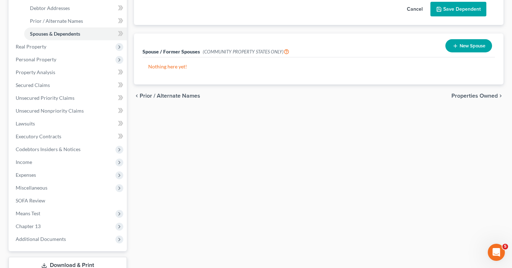
scroll to position [200, 0]
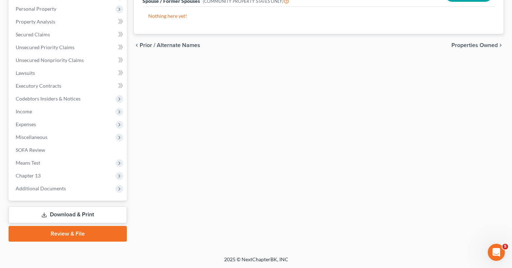
click at [72, 212] on link "Download & Print" at bounding box center [68, 214] width 118 height 17
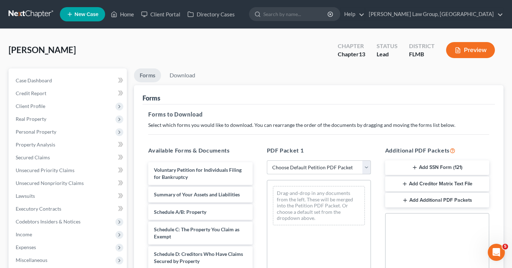
click at [299, 167] on select "Choose Default Petition PDF Packet Complete Bankruptcy Petition (all forms and …" at bounding box center [319, 167] width 104 height 14
select select "1"
click at [267, 160] on select "Choose Default Petition PDF Packet Complete Bankruptcy Petition (all forms and …" at bounding box center [319, 167] width 104 height 14
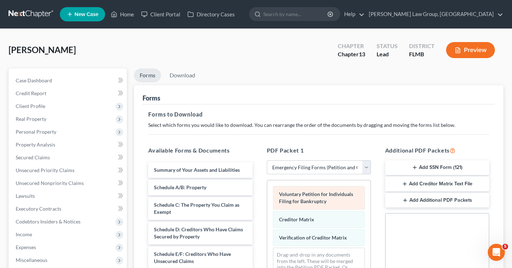
click at [312, 195] on span "Voluntary Petition for Individuals Filing for Bankruptcy" at bounding box center [316, 197] width 74 height 13
click at [303, 199] on span "Voluntary Petition for Individuals Filing for Bankruptcy" at bounding box center [316, 197] width 74 height 13
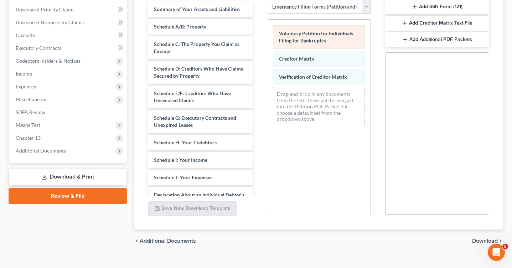
scroll to position [172, 0]
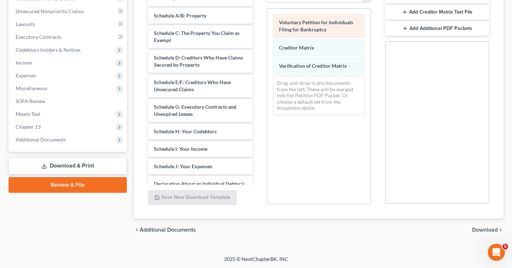
click at [313, 24] on span "Voluntary Petition for Individuals Filing for Bankruptcy" at bounding box center [316, 25] width 74 height 13
click at [485, 230] on span "Download" at bounding box center [485, 230] width 26 height 6
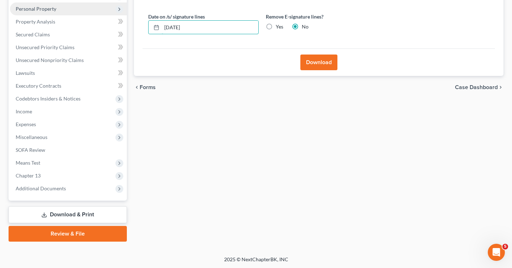
drag, startPoint x: 235, startPoint y: 26, endPoint x: 86, endPoint y: 3, distance: 150.8
click at [86, 3] on div "Petition Navigation Case Dashboard Payments Invoices Payments Payments Credit R…" at bounding box center [256, 93] width 502 height 296
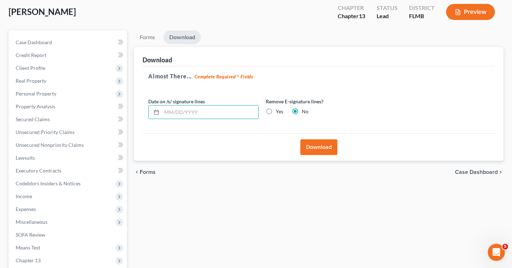
scroll to position [37, 0]
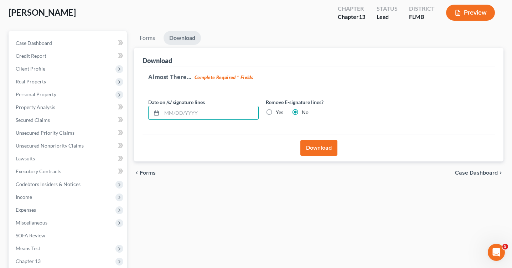
click at [330, 152] on button "Download" at bounding box center [318, 148] width 37 height 16
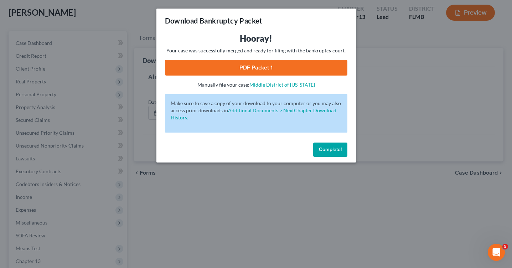
click at [270, 68] on link "PDF Packet 1" at bounding box center [256, 68] width 183 height 16
click at [322, 157] on div "Complete!" at bounding box center [256, 151] width 200 height 23
click at [325, 149] on span "Complete!" at bounding box center [330, 150] width 23 height 6
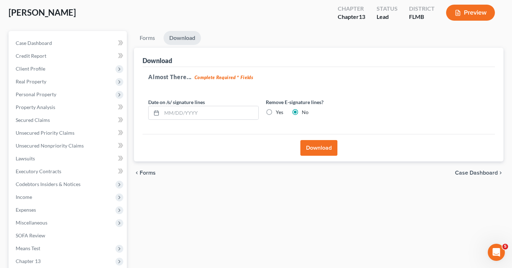
scroll to position [0, 0]
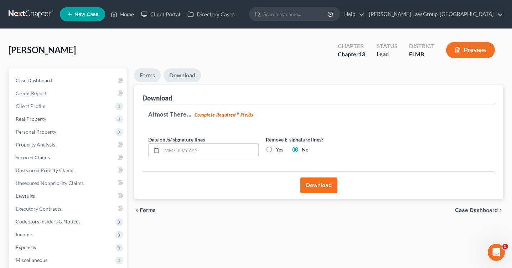
click at [149, 75] on link "Forms" at bounding box center [147, 75] width 27 height 14
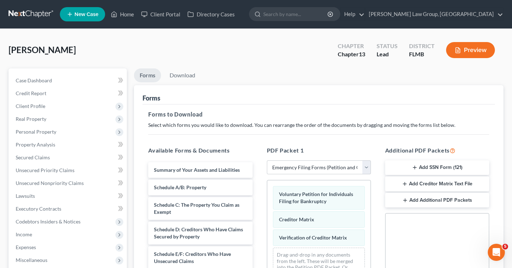
click at [427, 168] on button "Add SSN Form (121)" at bounding box center [437, 167] width 104 height 15
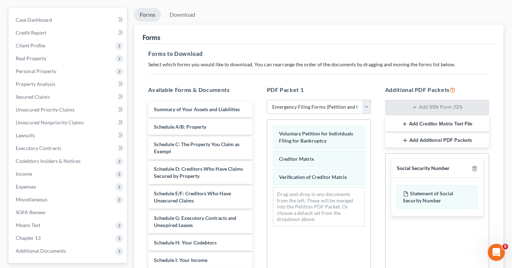
scroll to position [71, 0]
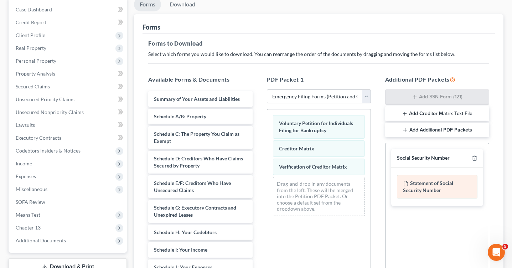
click at [426, 187] on div "Statement of Social Security Number" at bounding box center [437, 187] width 81 height 24
click at [416, 184] on div "Statement of Social Security Number" at bounding box center [437, 187] width 81 height 24
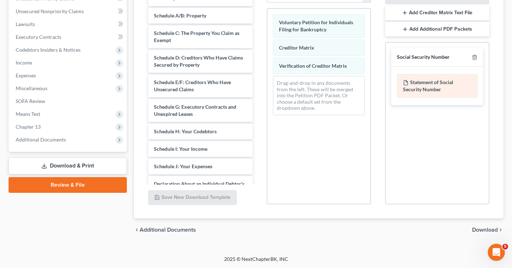
click at [420, 89] on div "Statement of Social Security Number" at bounding box center [437, 86] width 81 height 24
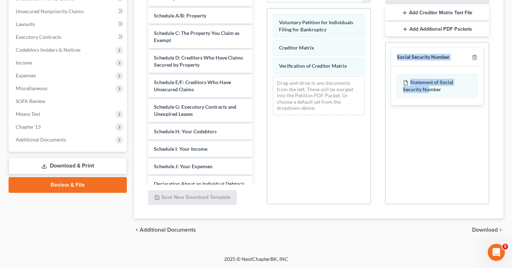
drag, startPoint x: 428, startPoint y: 86, endPoint x: 306, endPoint y: 117, distance: 126.2
click at [306, 117] on div "Available Forms & Documents Summary of Your Assets and Liabilities Schedule A/B…" at bounding box center [318, 90] width 355 height 242
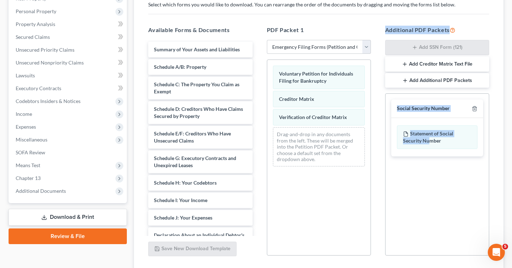
scroll to position [119, 0]
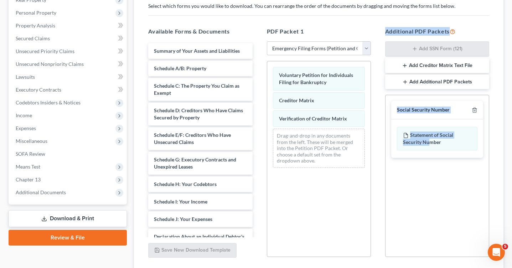
click at [430, 108] on div "Social Security Number" at bounding box center [423, 110] width 53 height 7
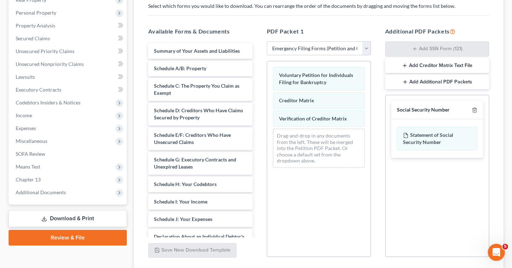
click at [425, 119] on div "Statement of Social Security Number" at bounding box center [437, 138] width 92 height 38
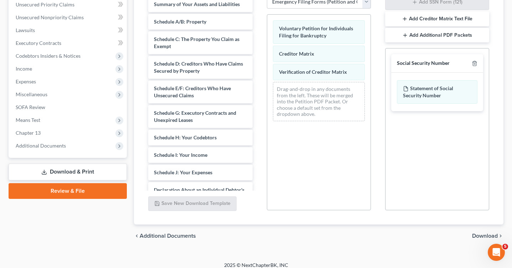
scroll to position [172, 0]
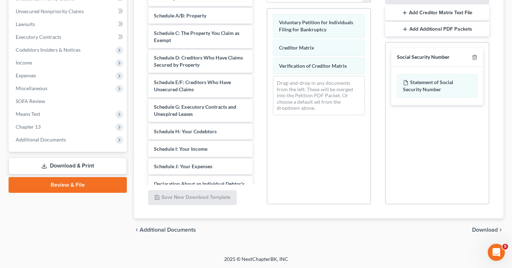
click at [484, 225] on div "chevron_left Additional Documents Download chevron_right" at bounding box center [319, 230] width 370 height 23
click at [484, 227] on span "Download" at bounding box center [485, 230] width 26 height 6
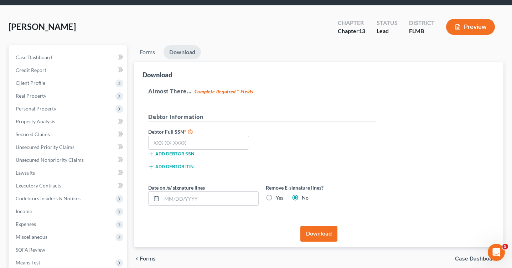
scroll to position [22, 0]
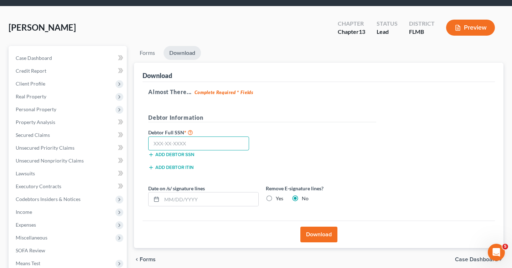
click at [173, 142] on input "text" at bounding box center [198, 144] width 101 height 14
paste input "141-62-4297"
type input "141-62-4297"
click at [315, 235] on button "Download" at bounding box center [318, 235] width 37 height 16
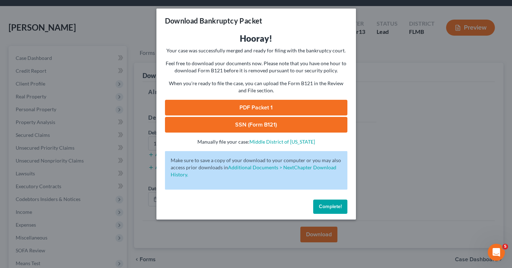
click at [266, 126] on link "SSN (Form B121)" at bounding box center [256, 125] width 183 height 16
click at [315, 198] on div "Complete!" at bounding box center [256, 208] width 200 height 23
click at [321, 206] on span "Complete!" at bounding box center [330, 207] width 23 height 6
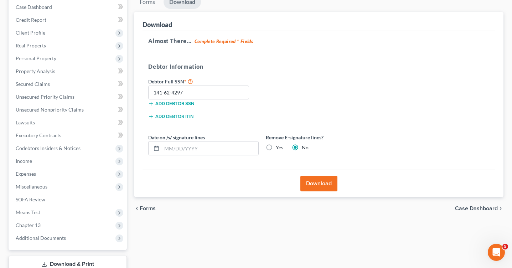
scroll to position [88, 0]
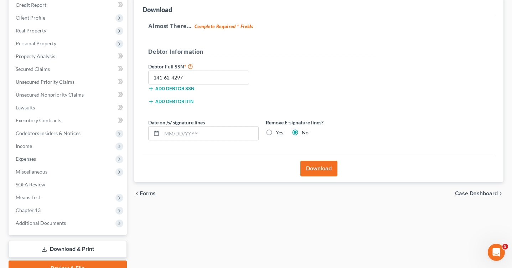
click at [276, 132] on label "Yes" at bounding box center [279, 132] width 7 height 7
click at [279, 132] on input "Yes" at bounding box center [281, 131] width 5 height 5
radio input "true"
radio input "false"
click at [318, 170] on button "Download" at bounding box center [318, 169] width 37 height 16
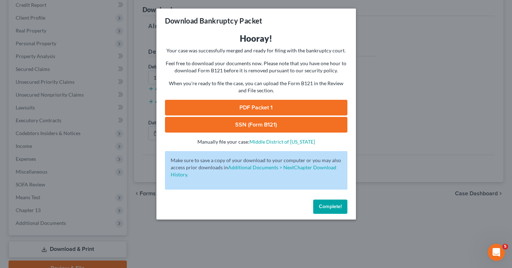
click at [256, 127] on link "SSN (Form B121)" at bounding box center [256, 125] width 183 height 16
